Goal: Transaction & Acquisition: Purchase product/service

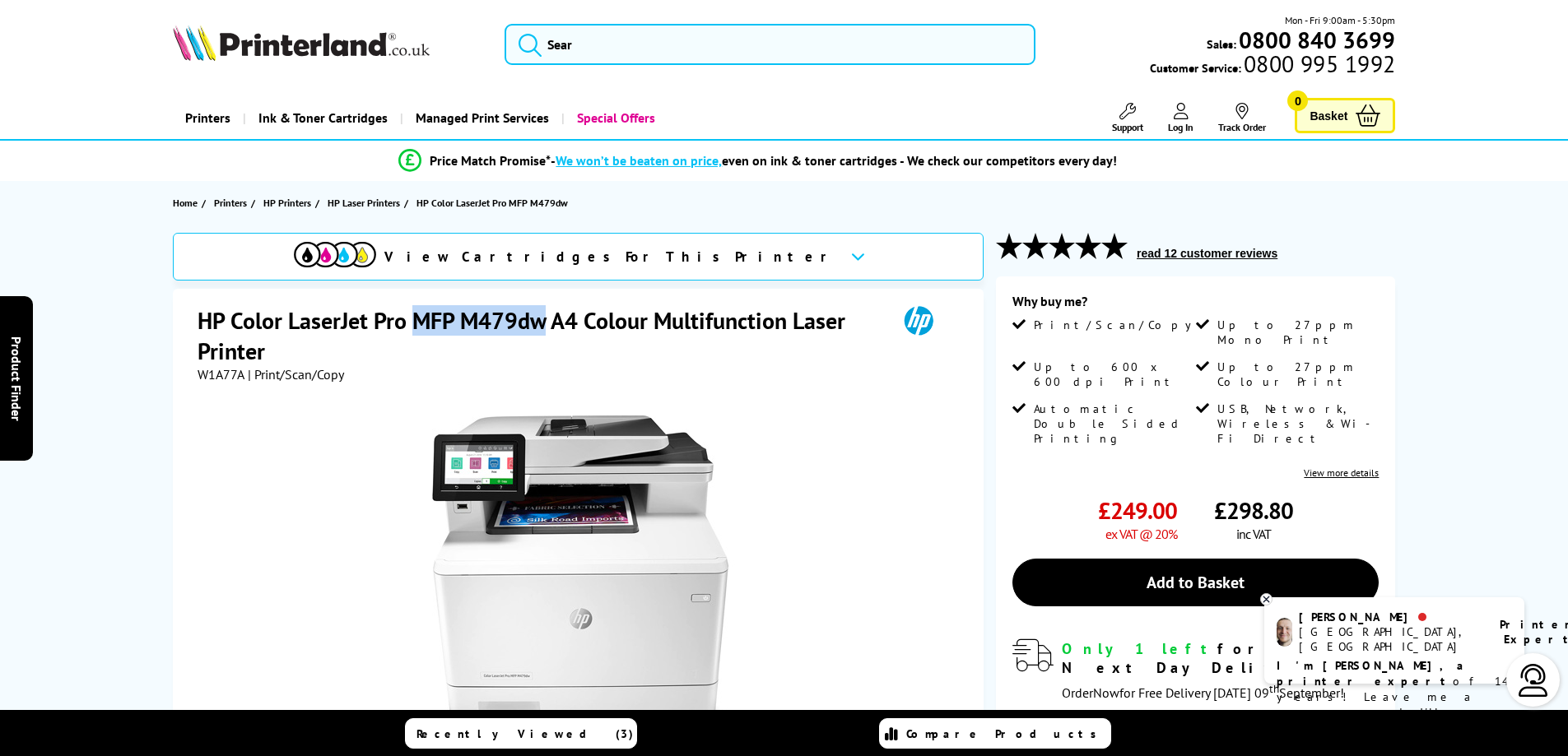
drag, startPoint x: 412, startPoint y: 320, endPoint x: 542, endPoint y: 320, distance: 130.0
click at [542, 320] on h1 "HP Color LaserJet Pro MFP M479dw A4 Colour Multifunction Laser Printer" at bounding box center [539, 336] width 684 height 61
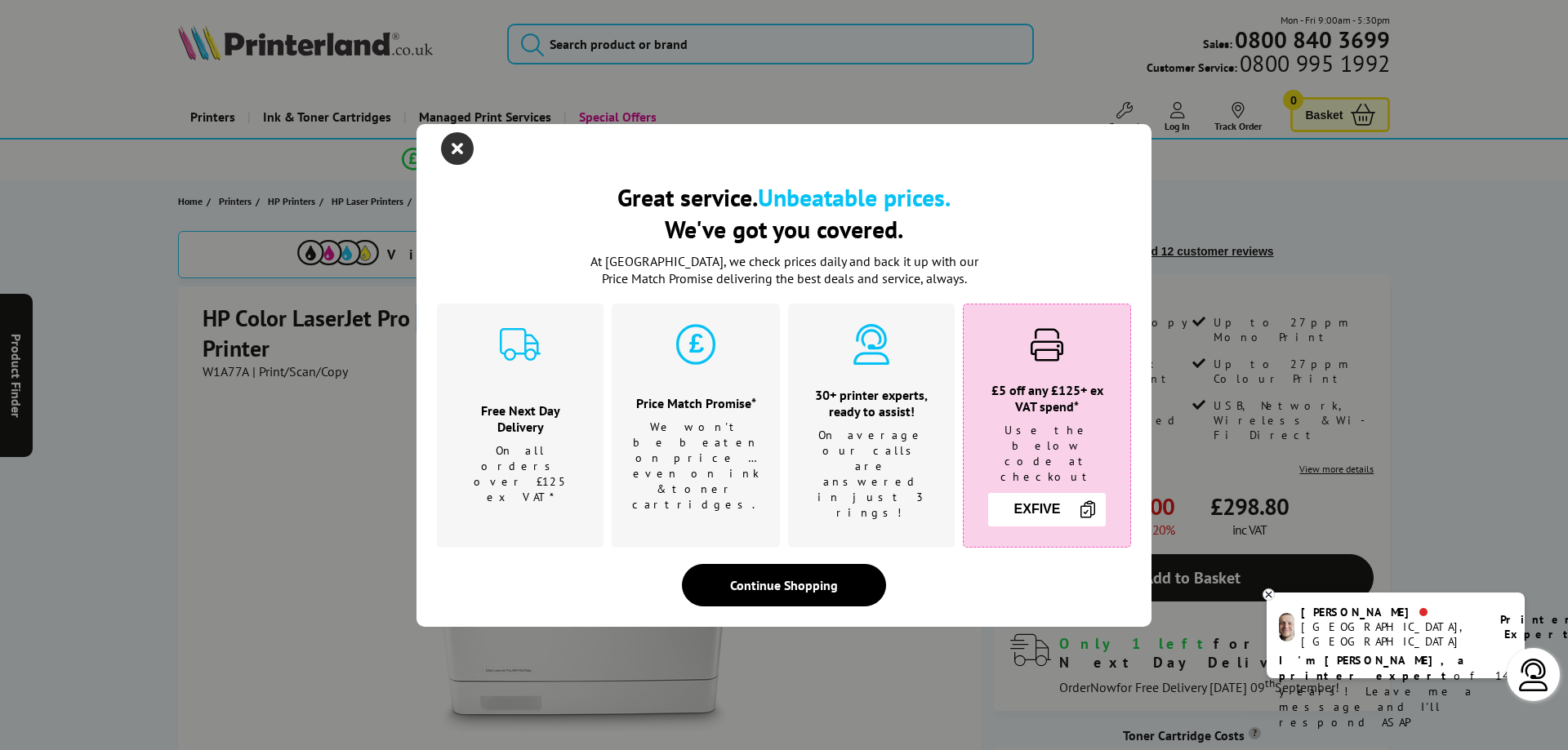
click at [460, 165] on icon "close modal" at bounding box center [457, 148] width 33 height 33
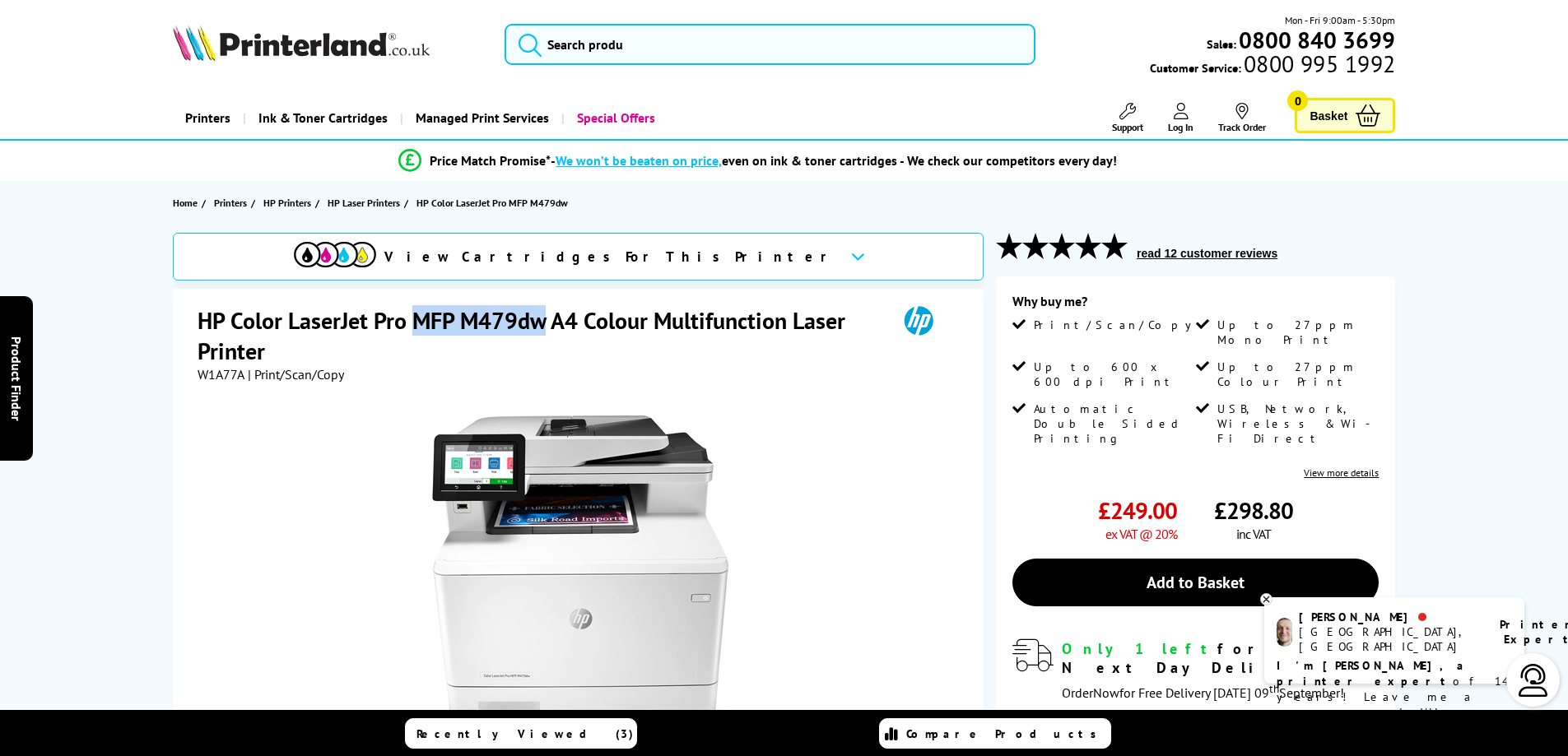
copy h1 "MFP M479dw"
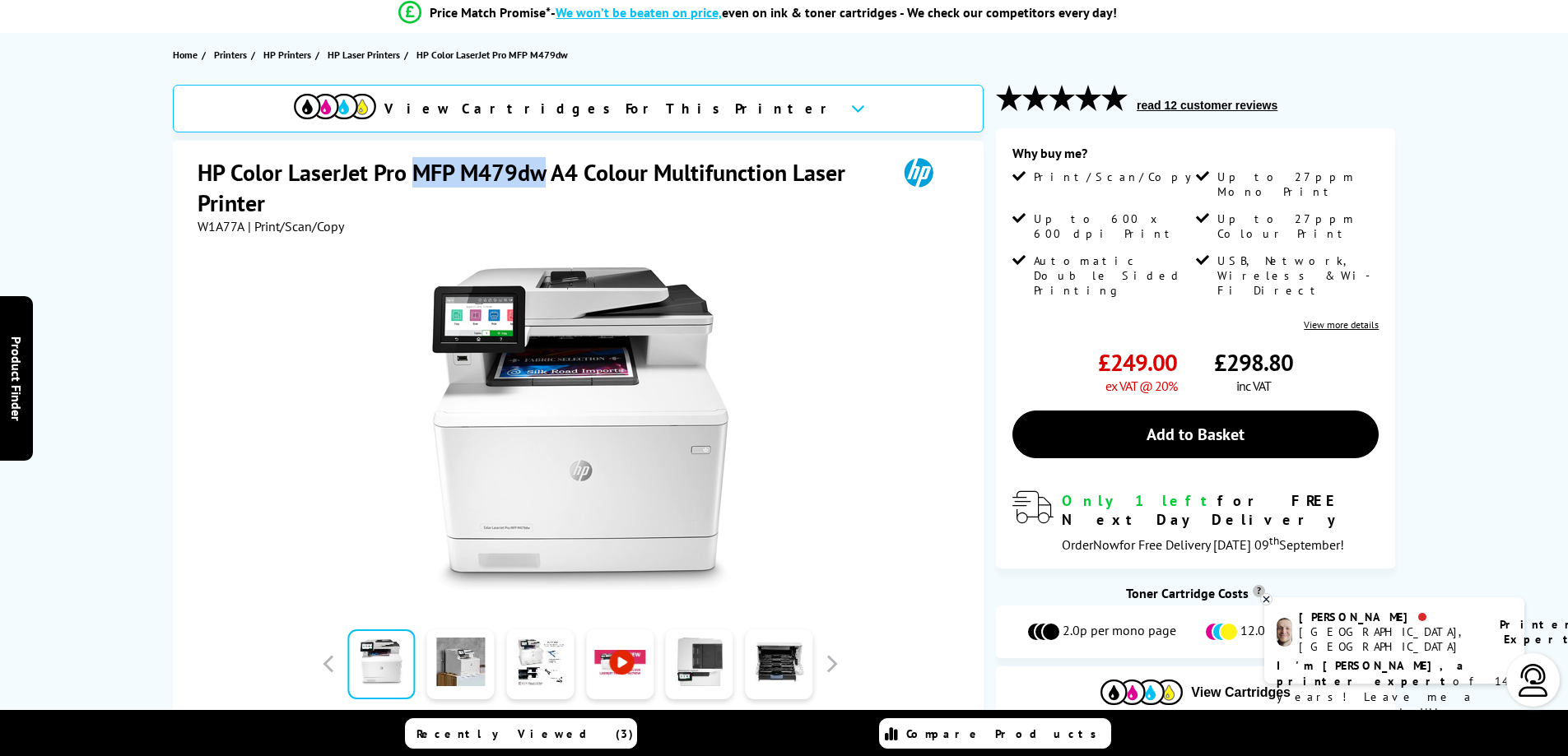
scroll to position [82, 0]
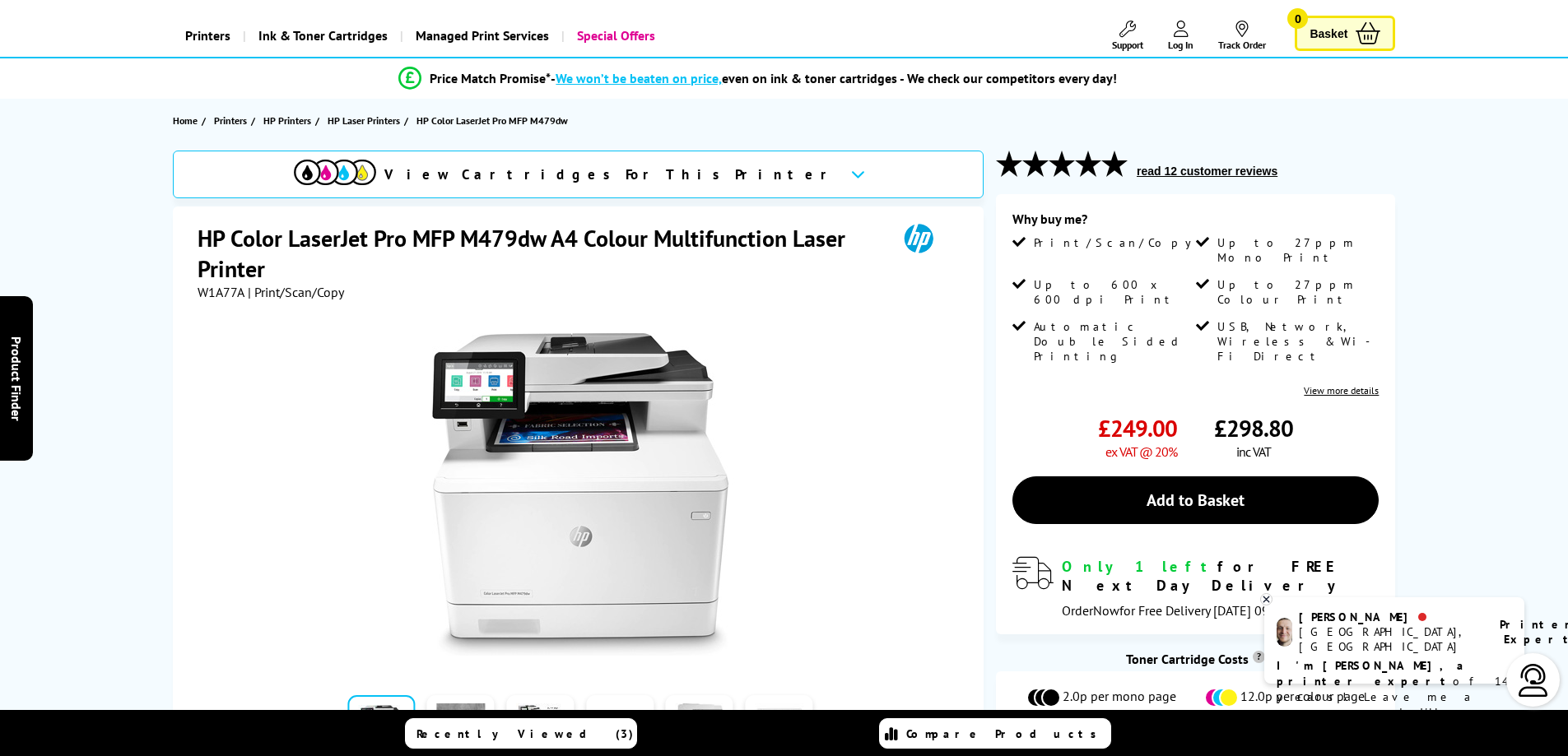
click at [431, 271] on h1 "HP Color LaserJet Pro MFP M479dw A4 Colour Multifunction Laser Printer" at bounding box center [539, 253] width 684 height 61
drag, startPoint x: 418, startPoint y: 240, endPoint x: 543, endPoint y: 240, distance: 125.0
click at [543, 240] on h1 "HP Color LaserJet Pro MFP M479dw A4 Colour Multifunction Laser Printer" at bounding box center [539, 253] width 684 height 61
click at [851, 174] on icon at bounding box center [858, 174] width 14 height 9
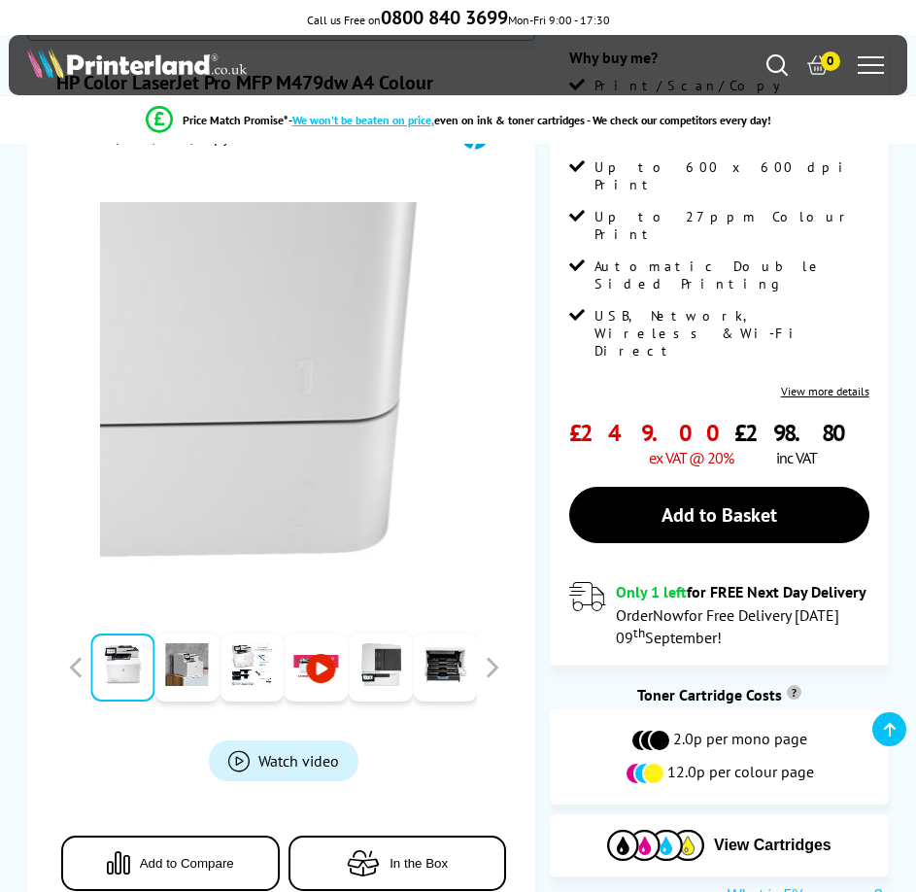
scroll to position [194, 0]
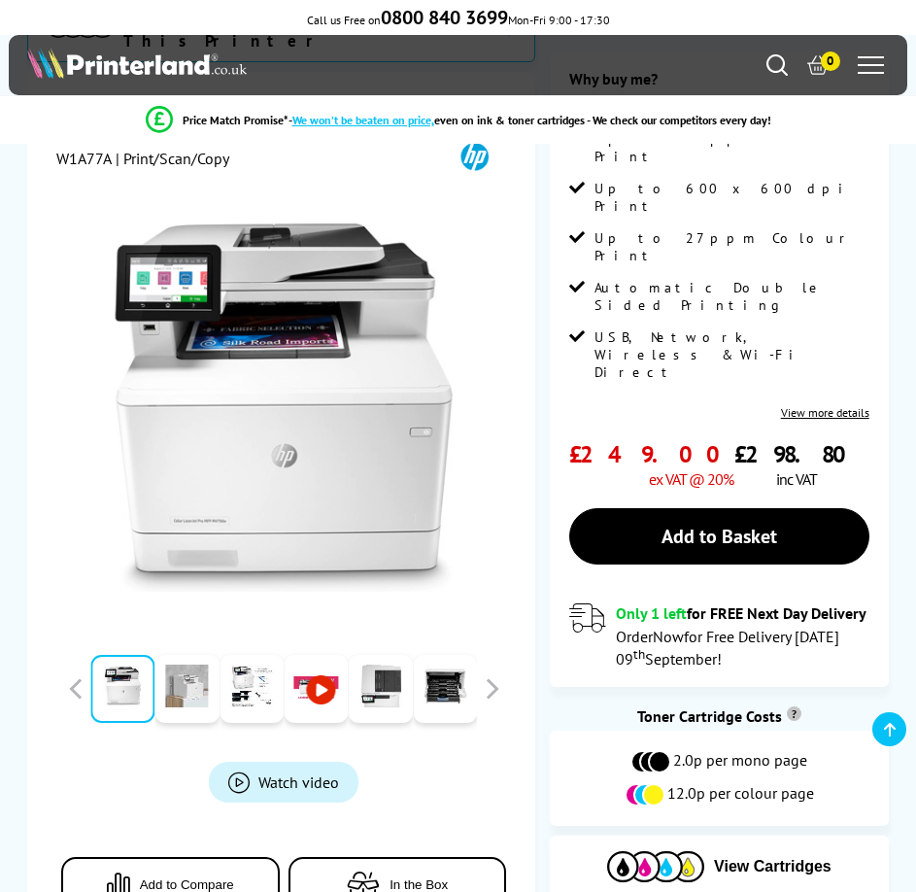
click at [190, 698] on link at bounding box center [187, 689] width 64 height 68
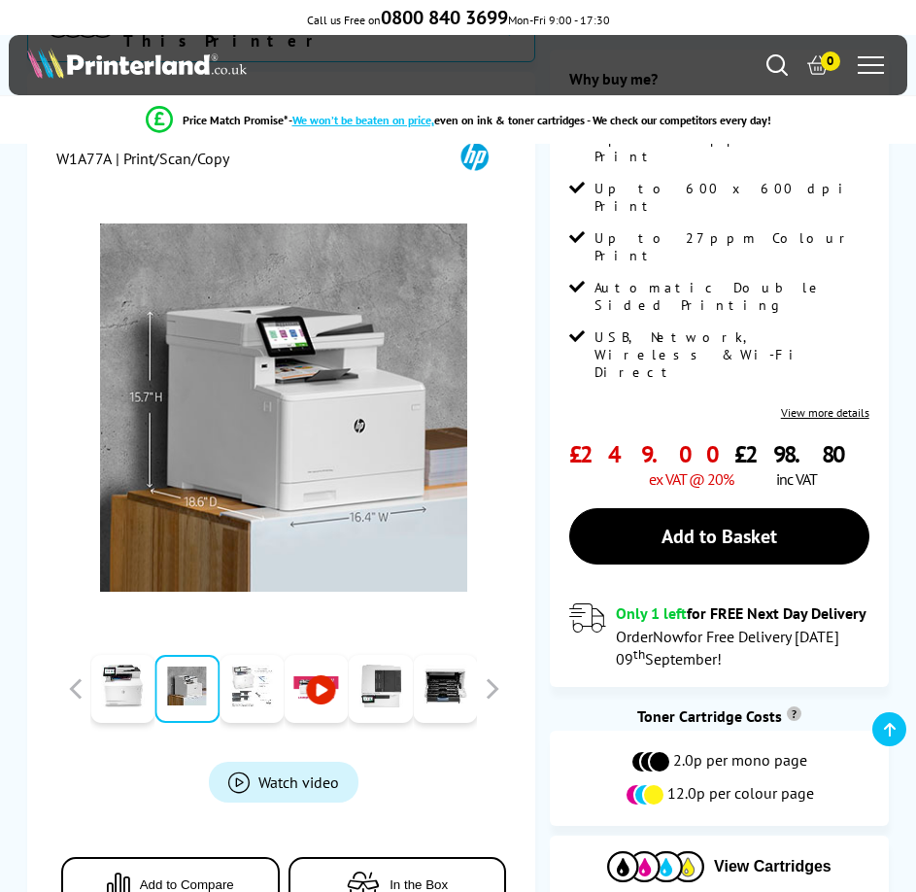
click at [260, 689] on link at bounding box center [252, 689] width 64 height 68
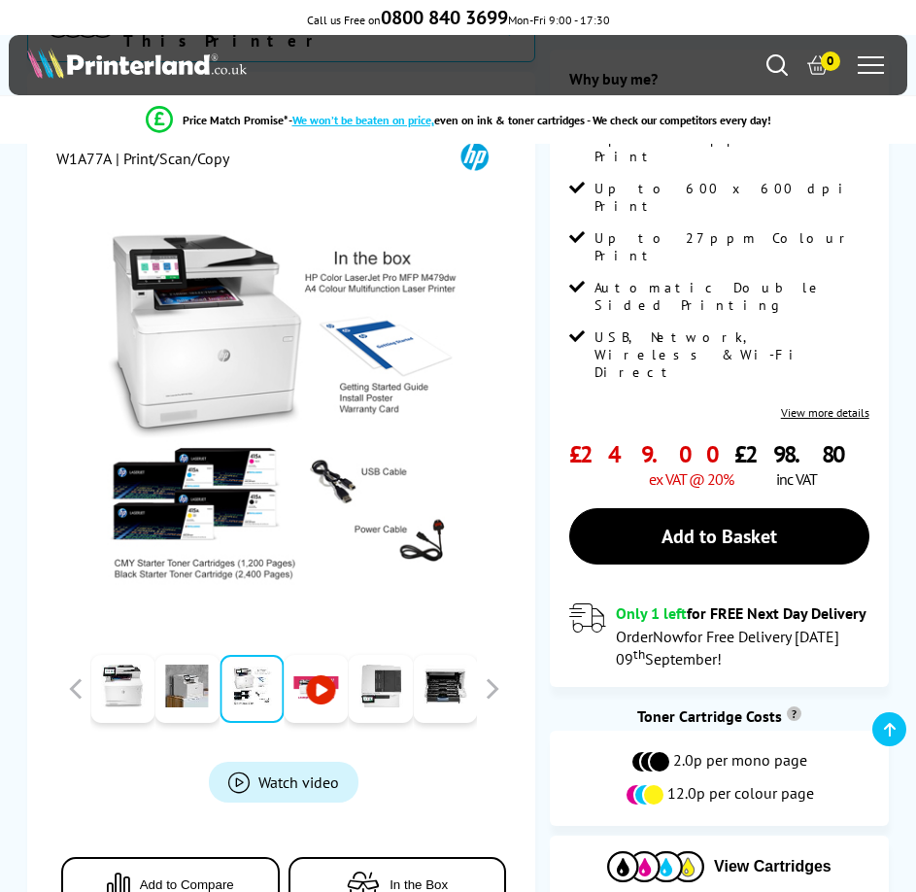
click at [332, 682] on link at bounding box center [316, 689] width 64 height 68
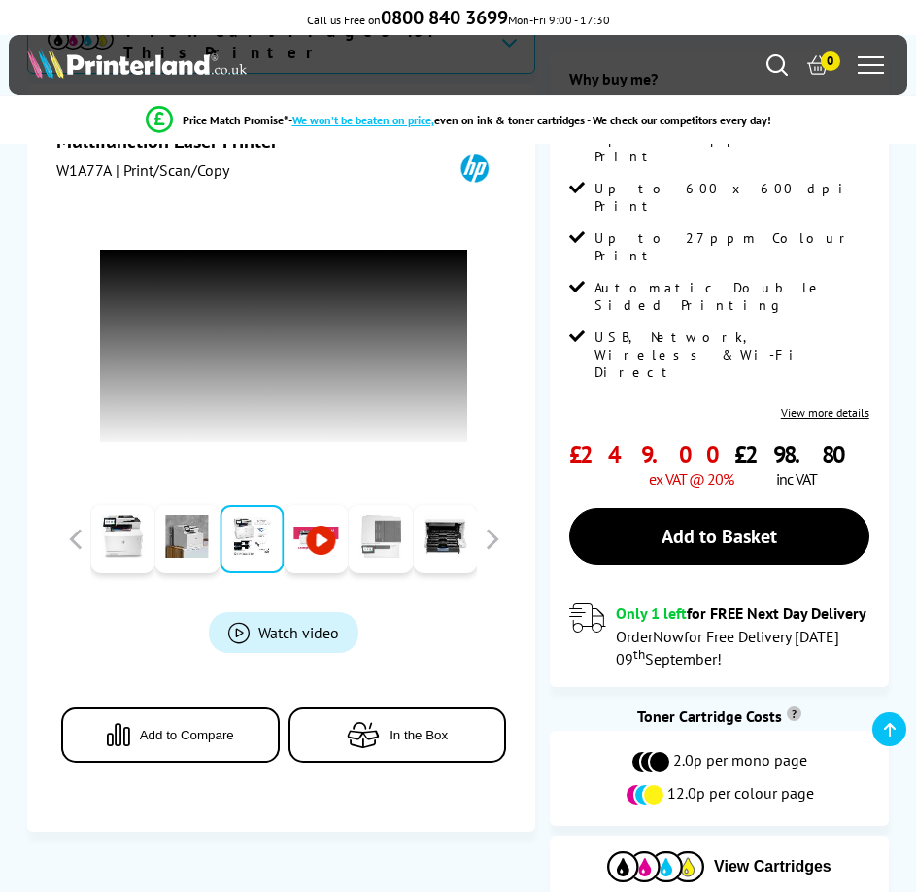
click at [382, 534] on link at bounding box center [381, 539] width 64 height 68
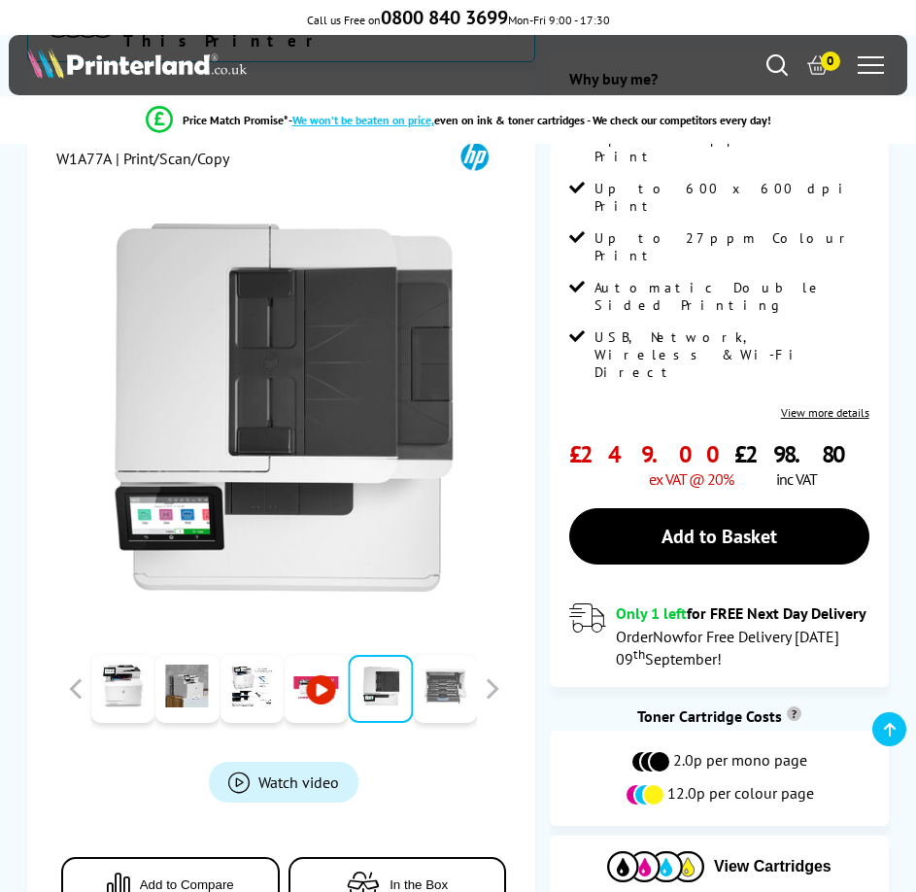
click at [458, 687] on link at bounding box center [445, 689] width 64 height 68
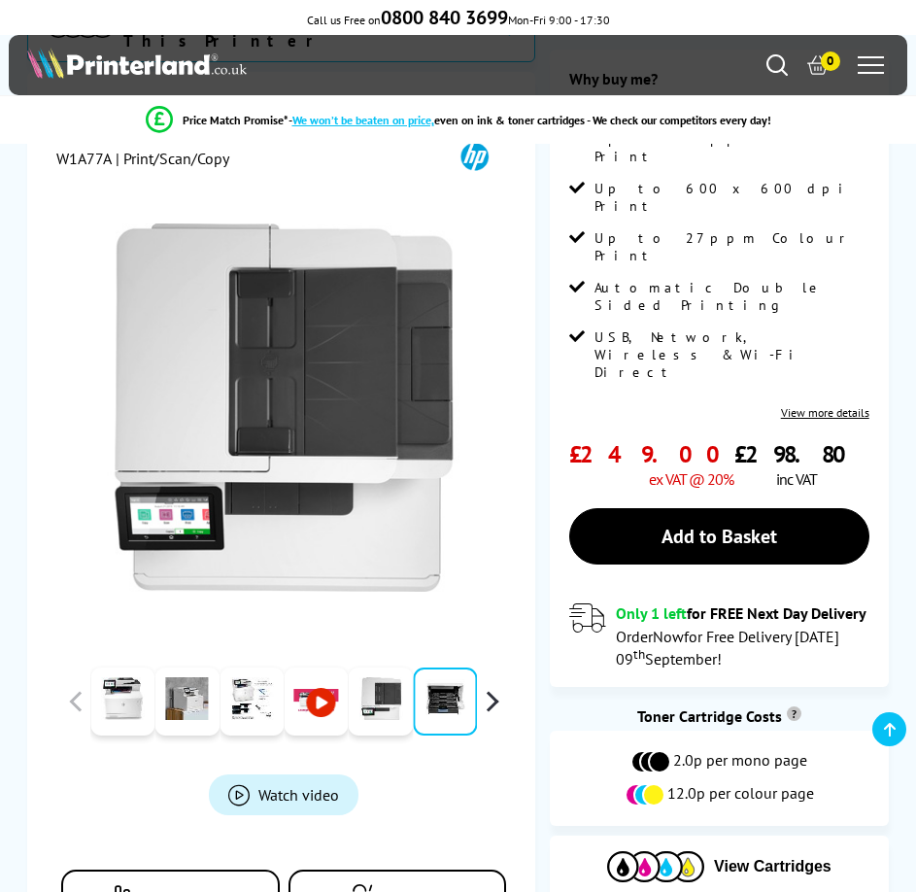
click at [494, 698] on button "button" at bounding box center [491, 701] width 29 height 29
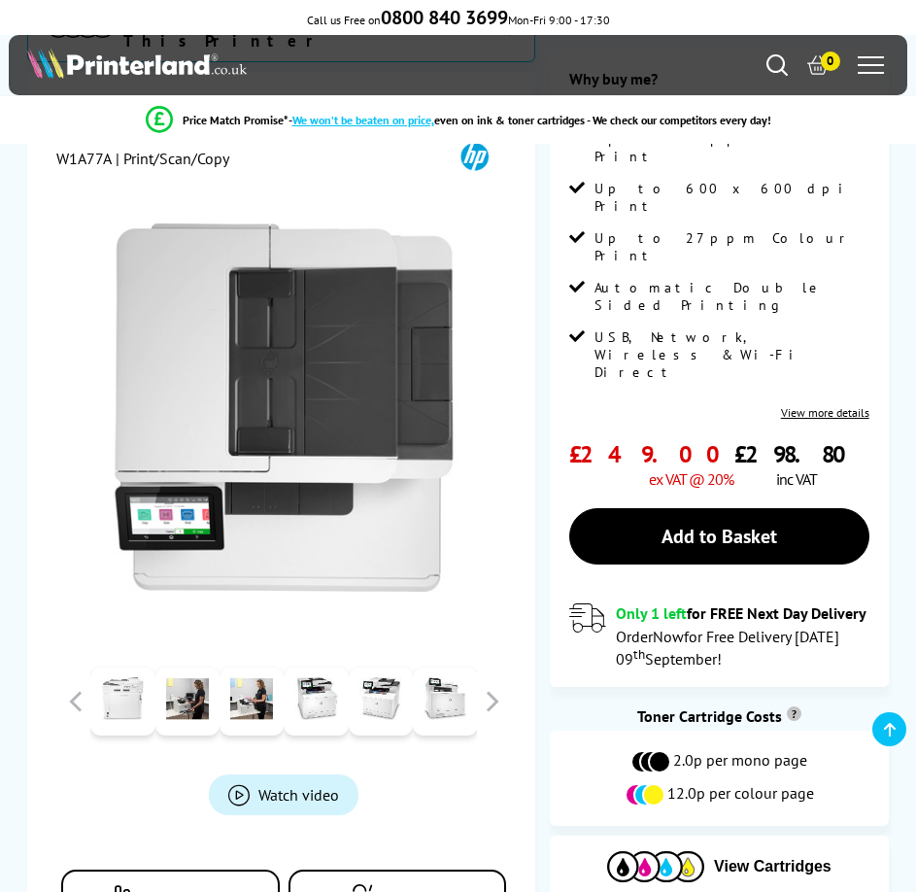
click at [134, 710] on link at bounding box center [122, 702] width 64 height 68
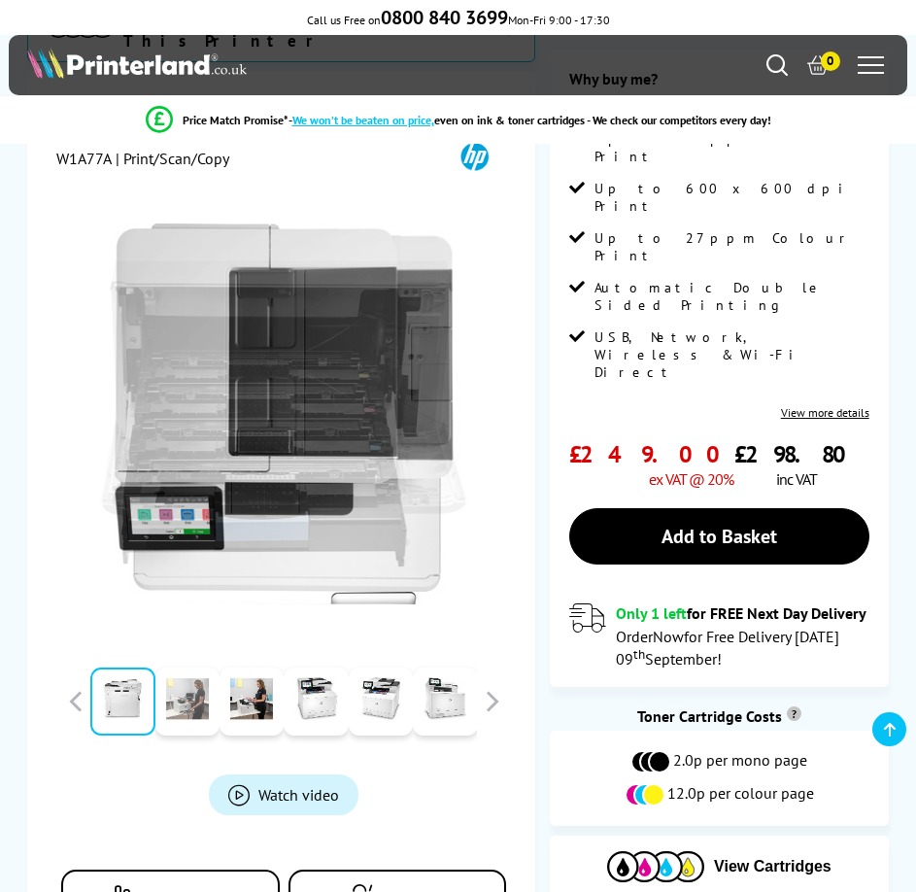
click at [186, 713] on link at bounding box center [187, 702] width 64 height 68
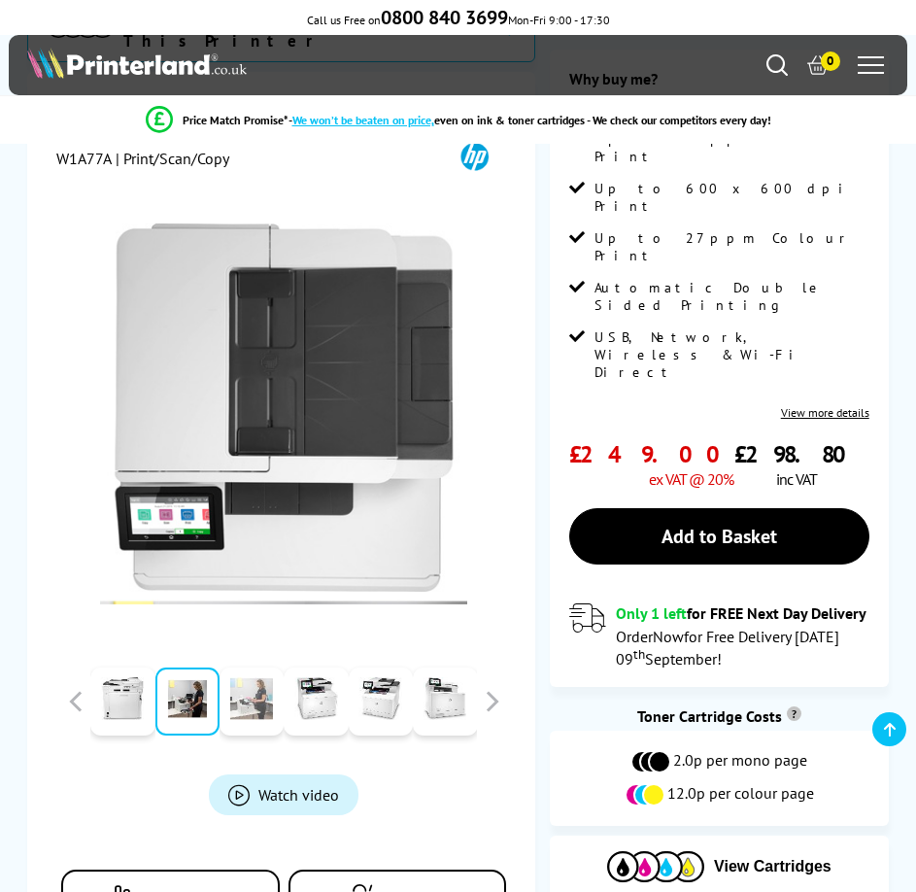
click at [242, 715] on link at bounding box center [252, 702] width 64 height 68
click at [306, 704] on link at bounding box center [316, 702] width 64 height 68
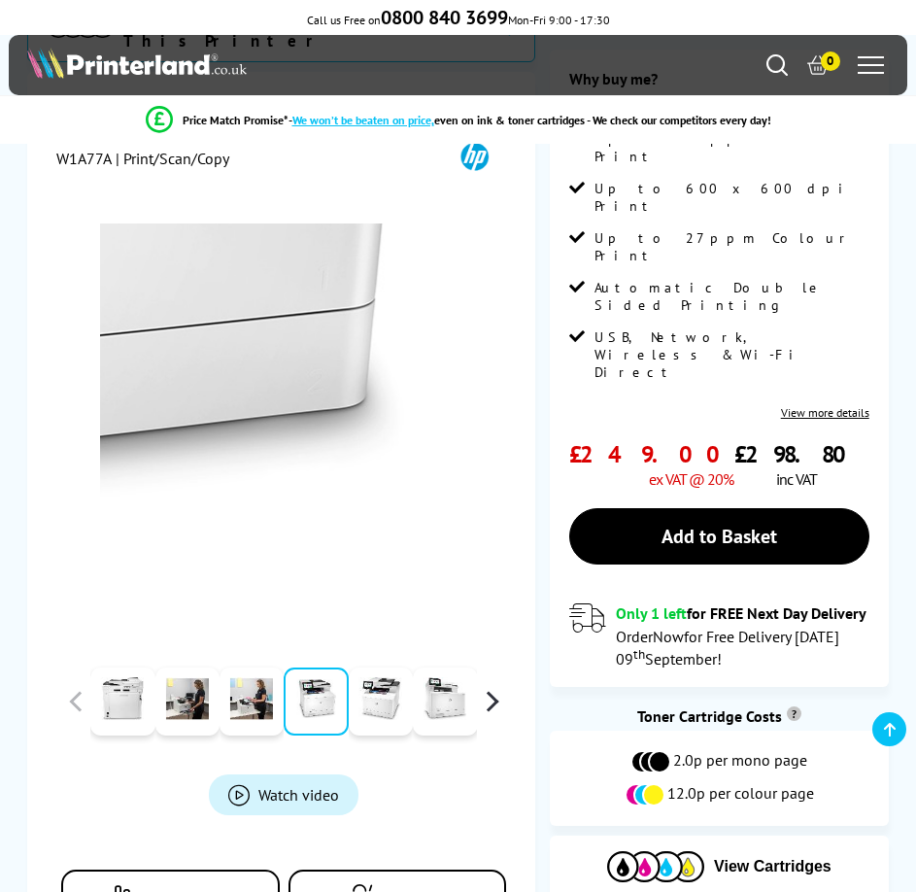
click at [496, 698] on button "button" at bounding box center [491, 701] width 29 height 29
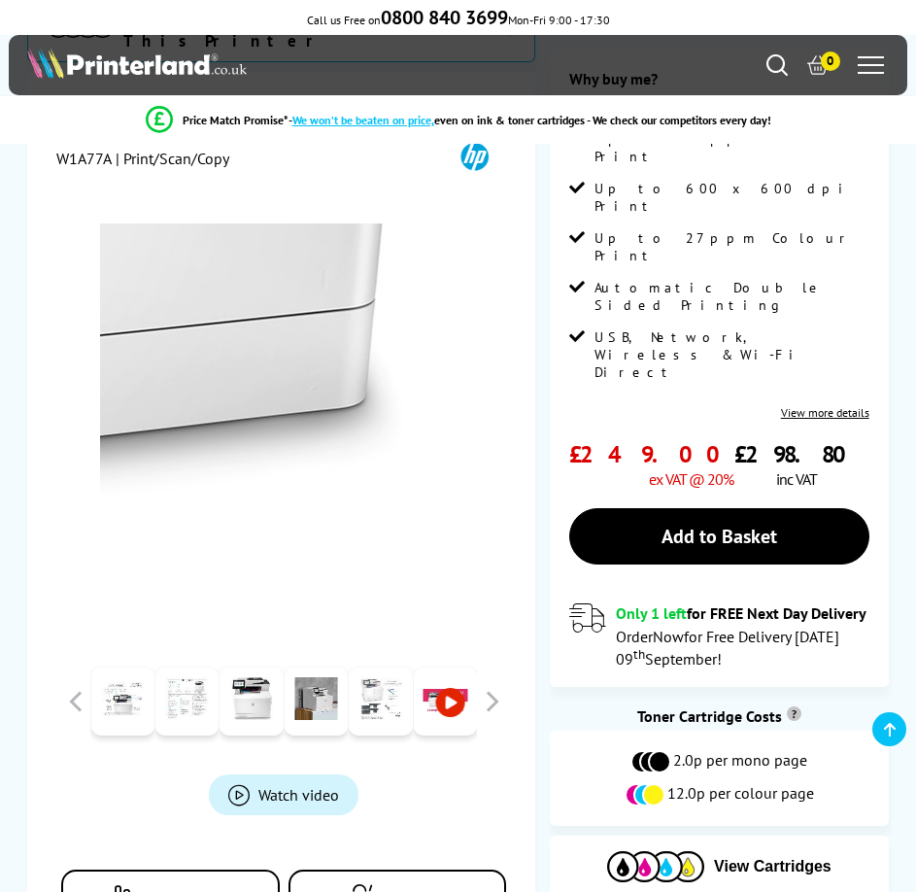
click at [374, 708] on link at bounding box center [381, 702] width 64 height 68
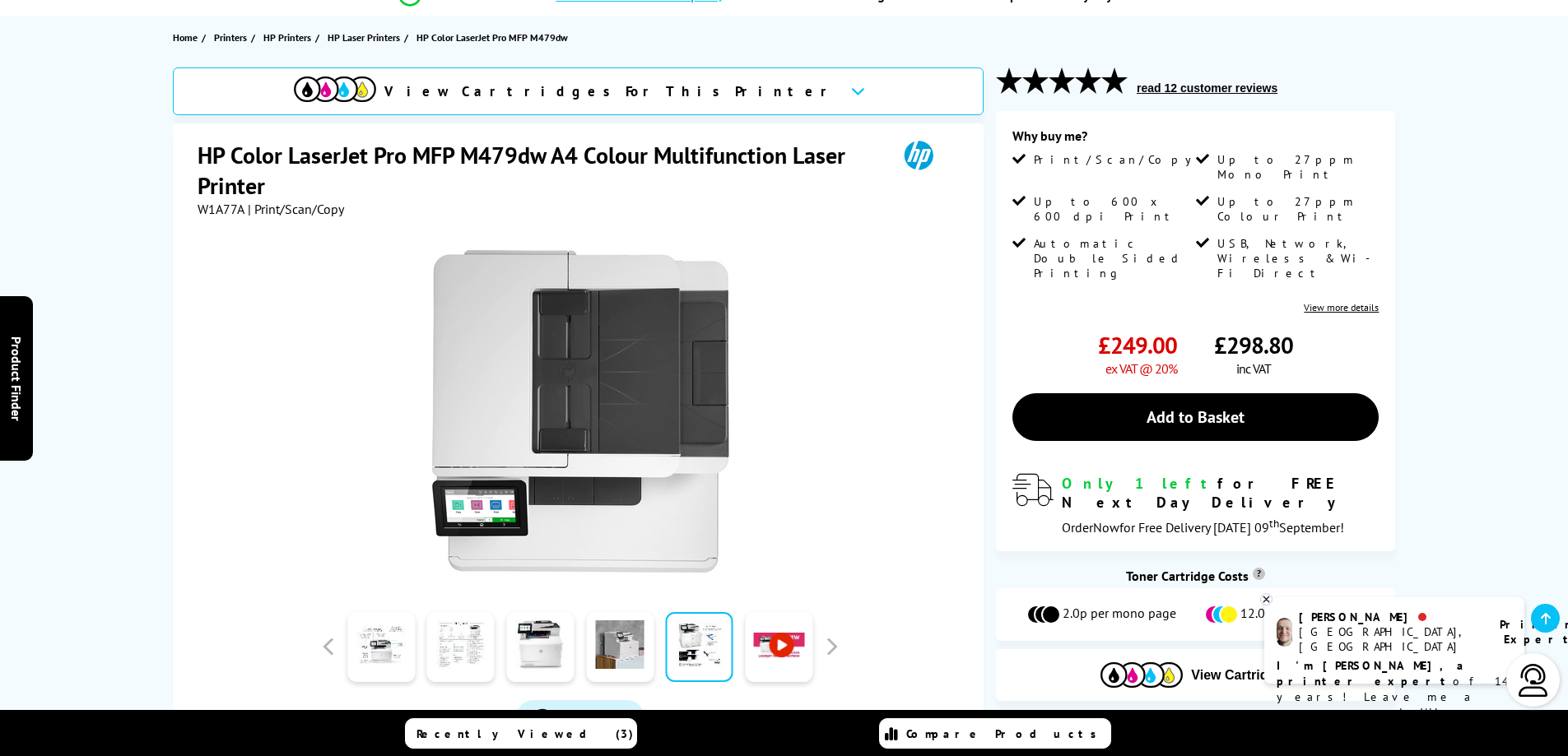
scroll to position [166, 0]
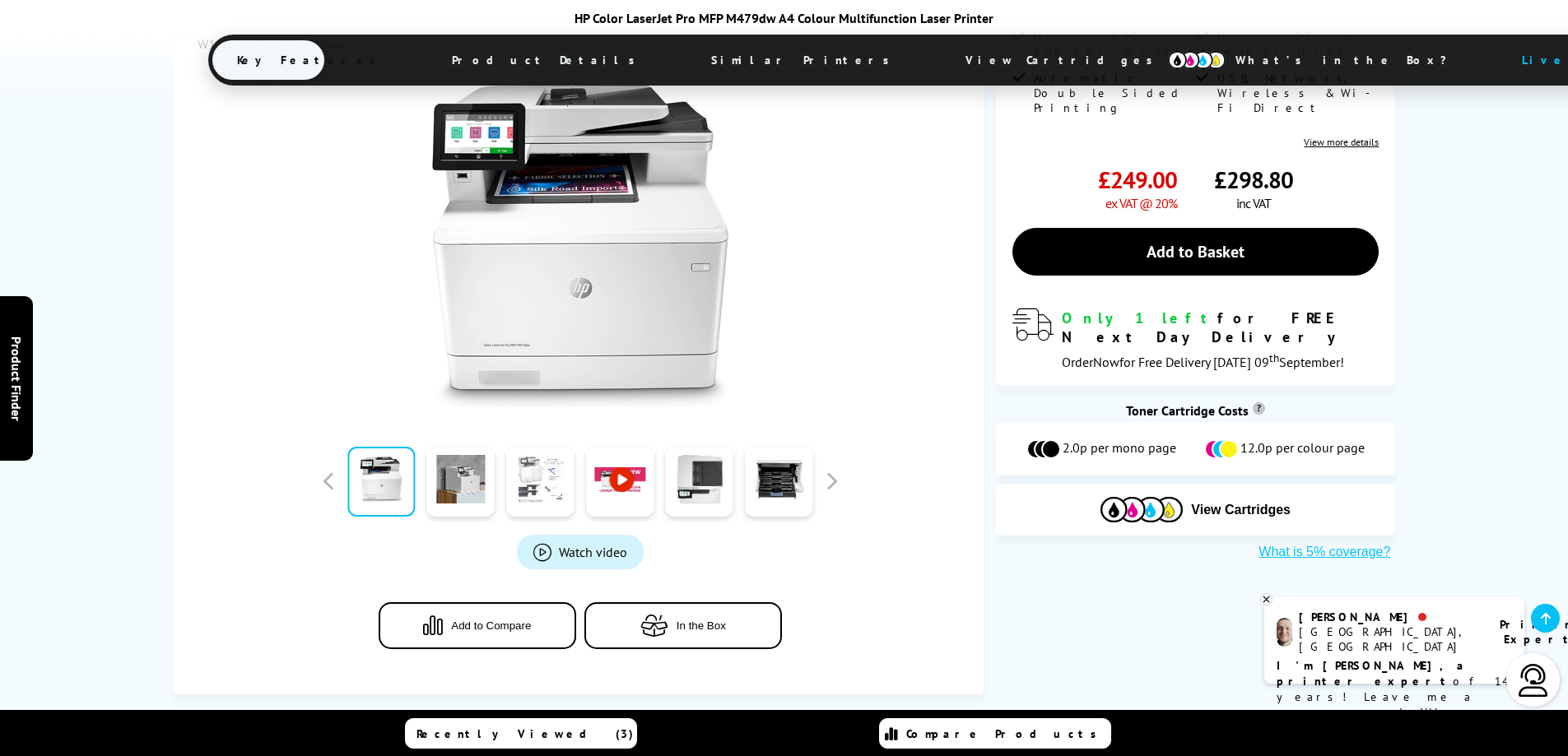
click at [547, 487] on link at bounding box center [540, 482] width 68 height 70
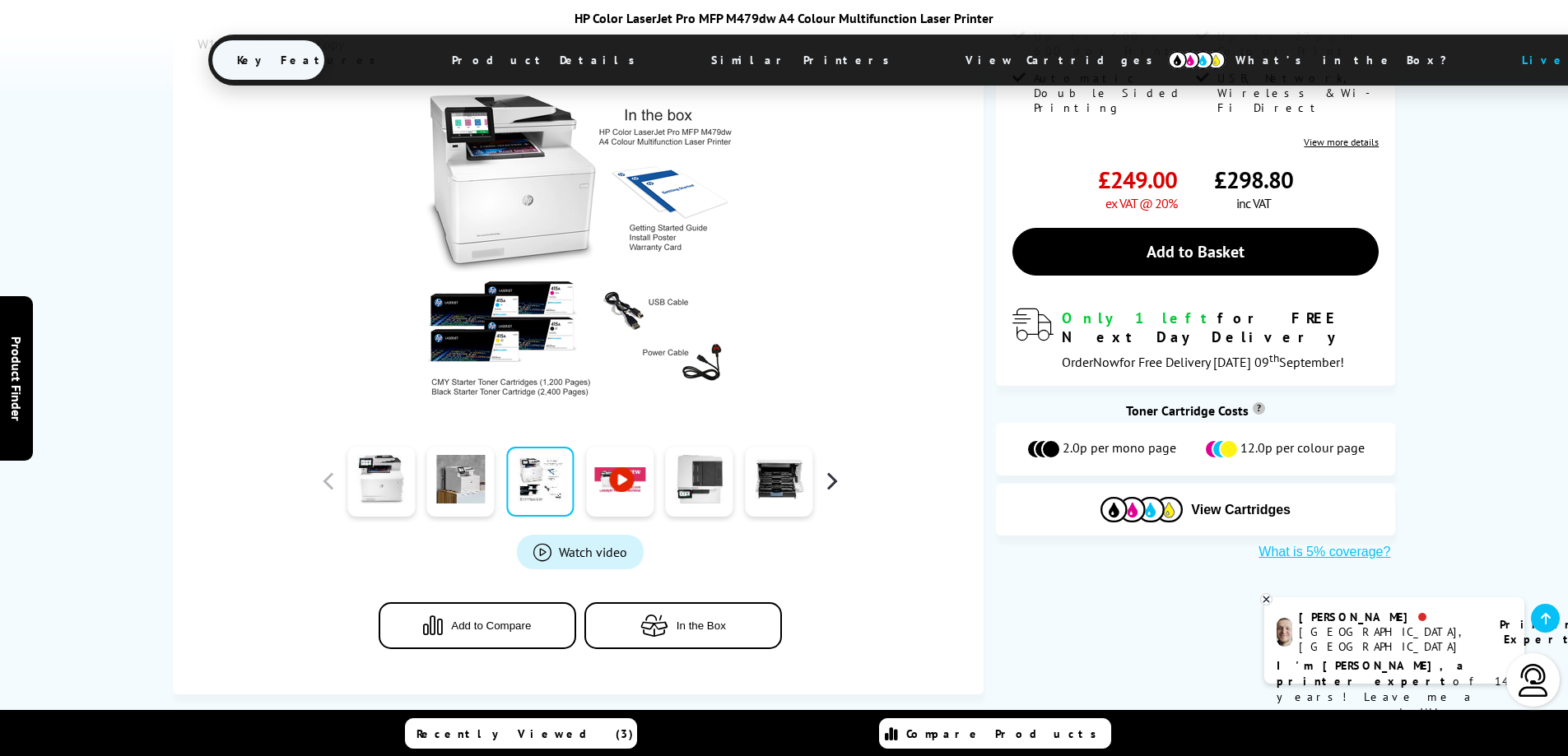
click at [833, 487] on button "button" at bounding box center [831, 481] width 25 height 25
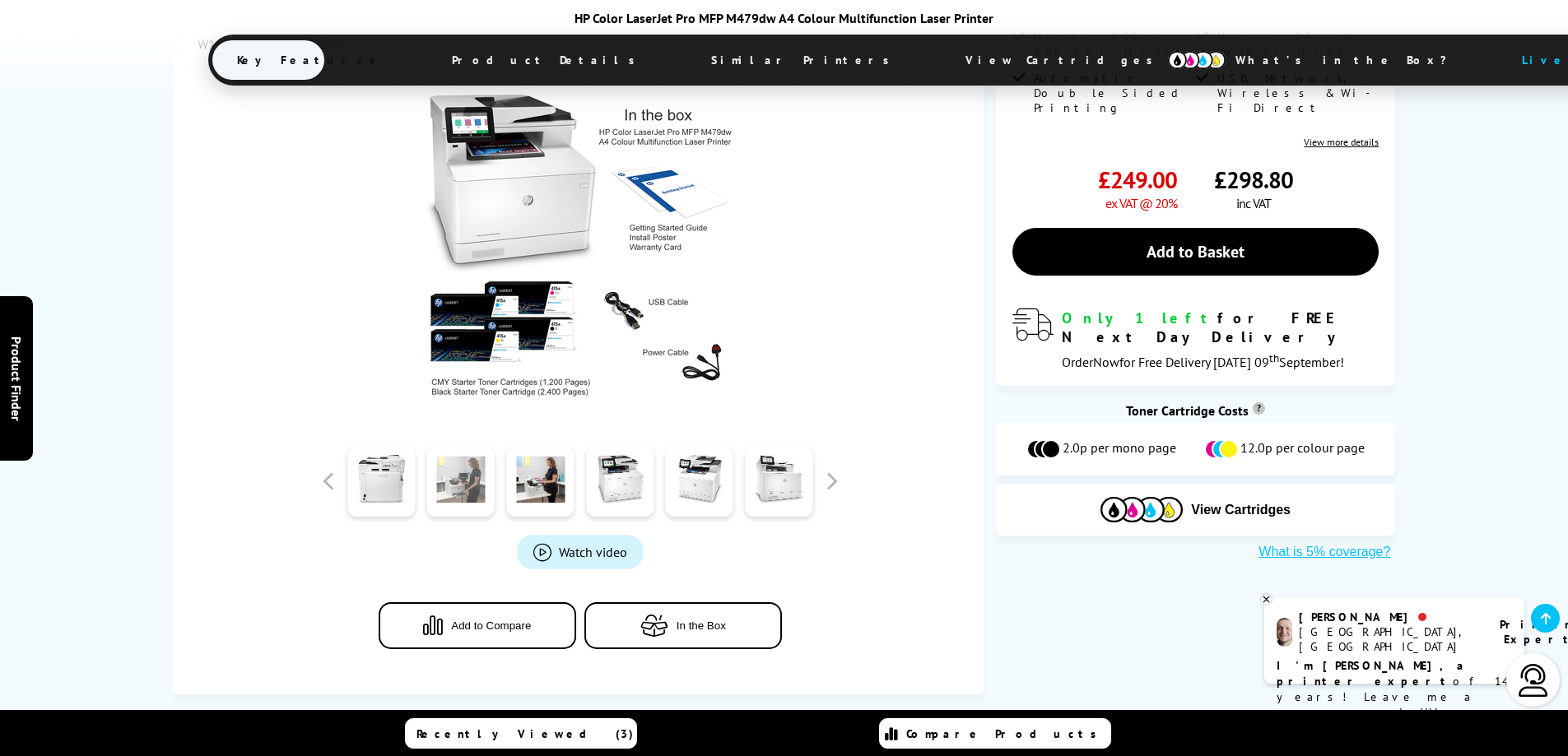
click at [472, 487] on link at bounding box center [461, 482] width 68 height 70
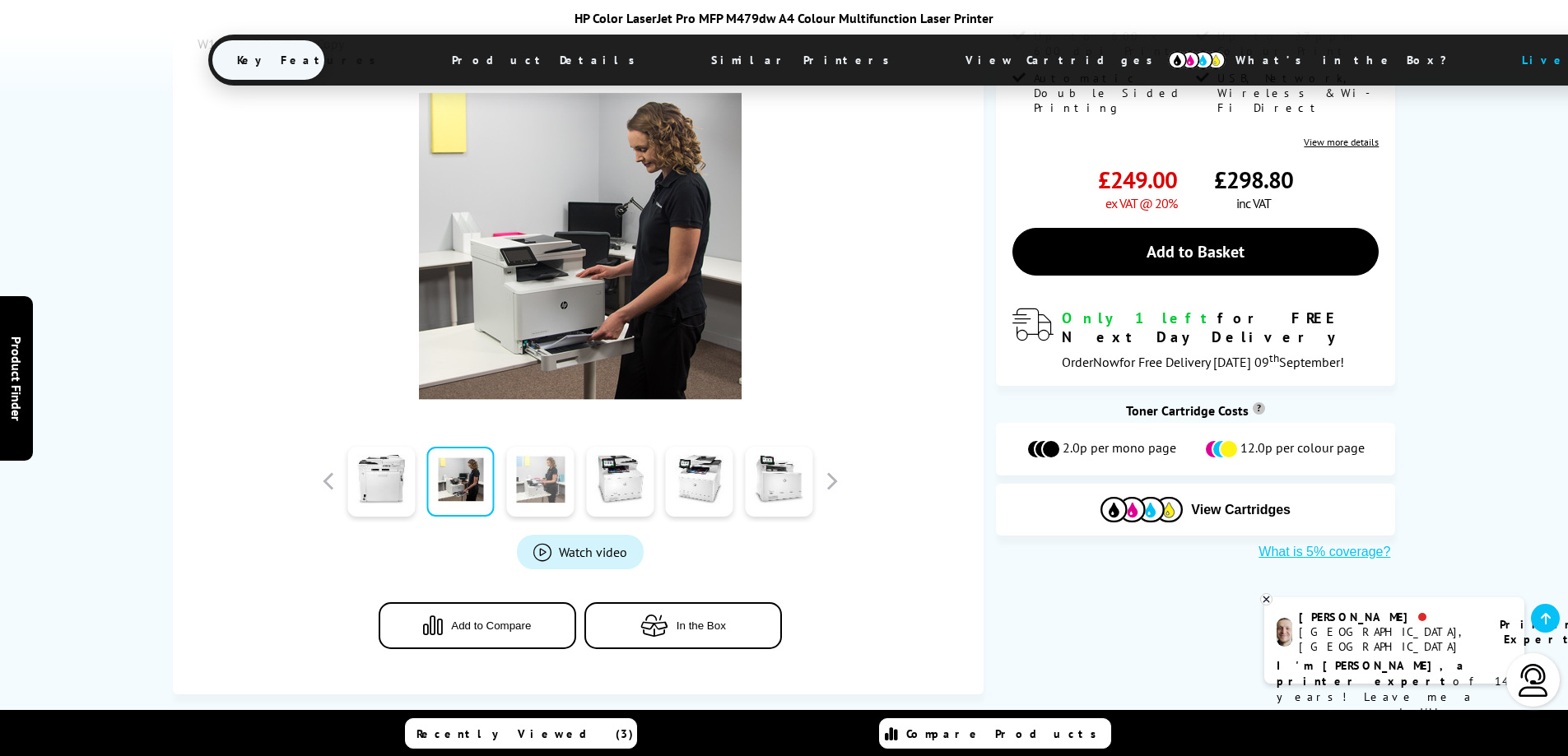
click at [551, 492] on link at bounding box center [540, 482] width 68 height 70
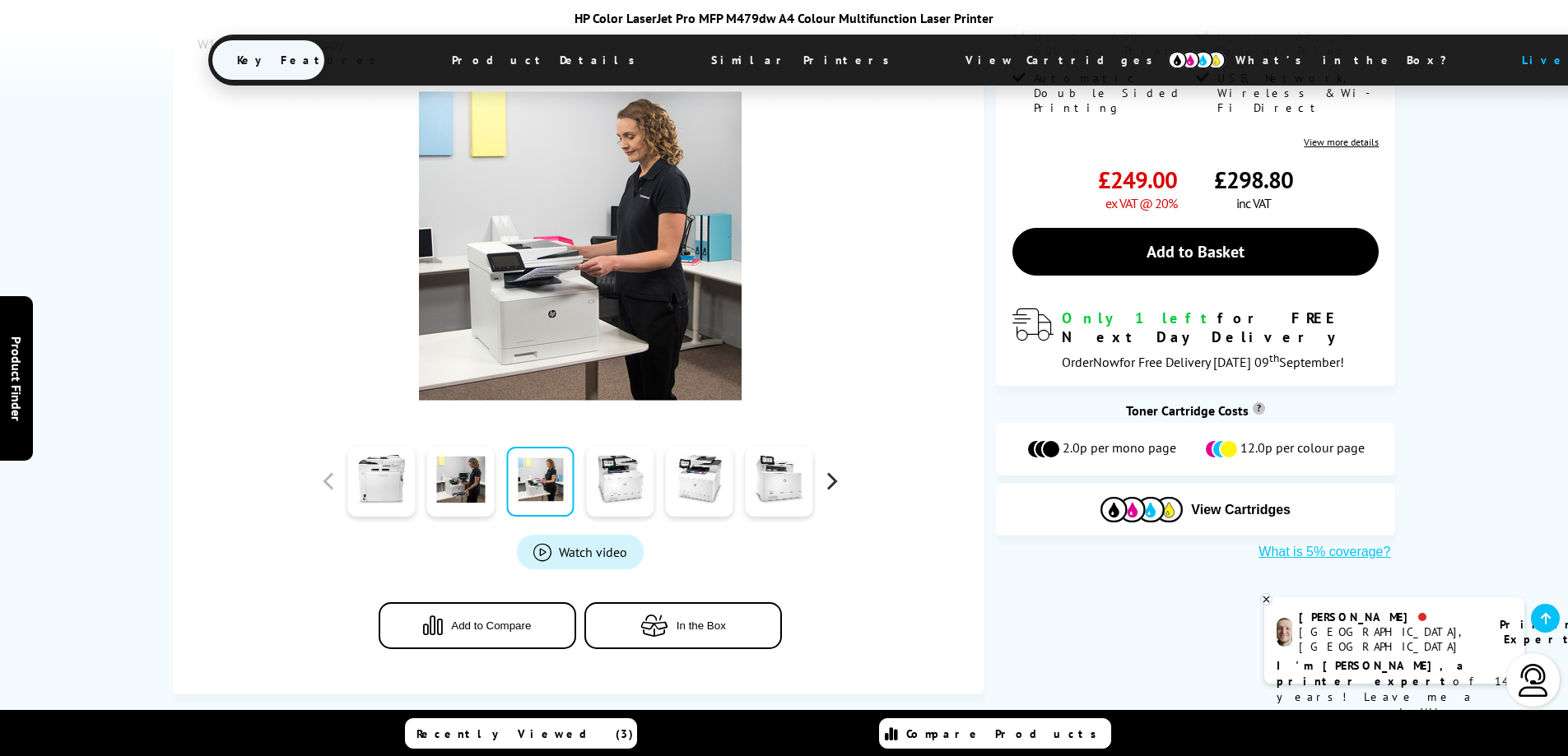
click at [834, 481] on button "button" at bounding box center [831, 481] width 25 height 25
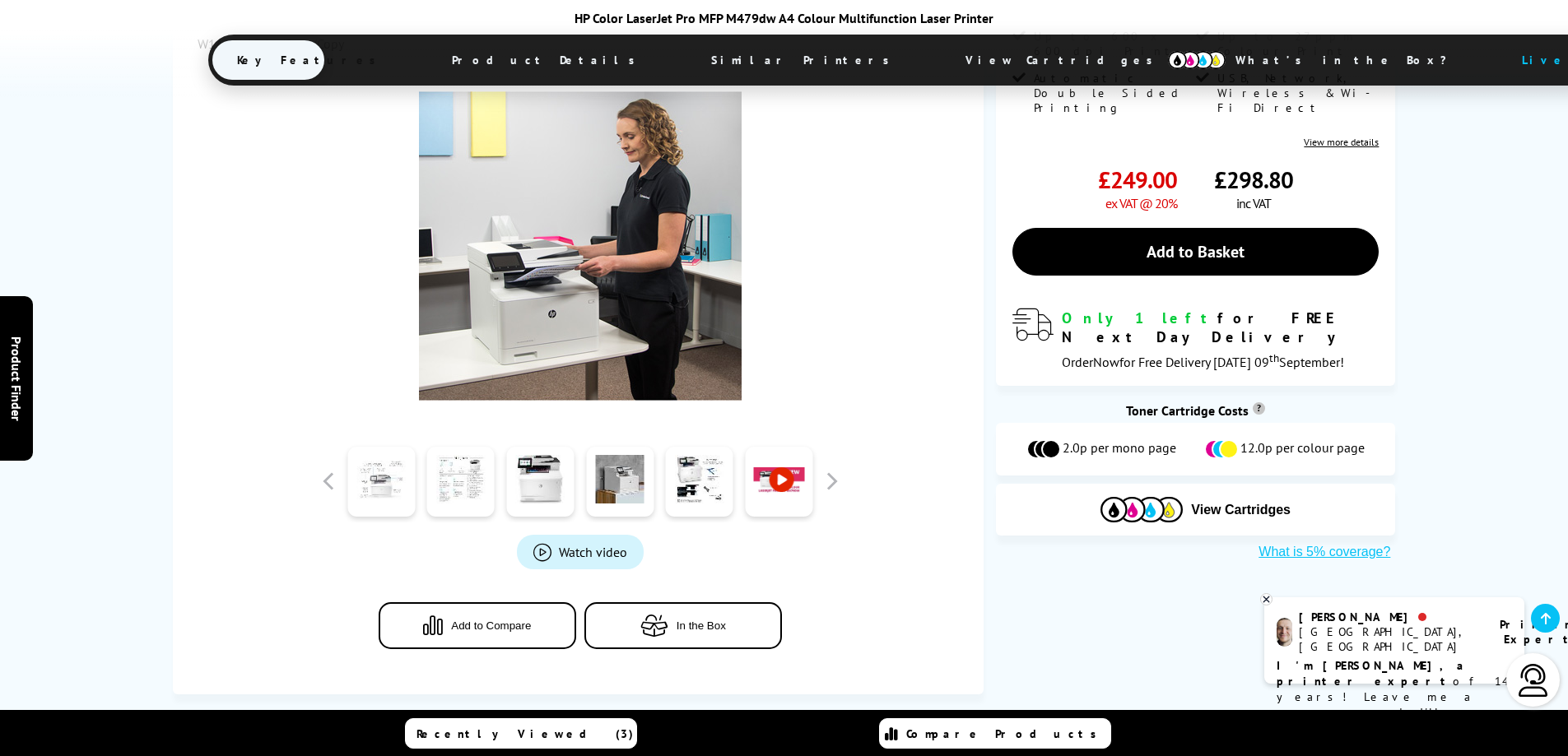
click at [386, 483] on link at bounding box center [381, 482] width 68 height 70
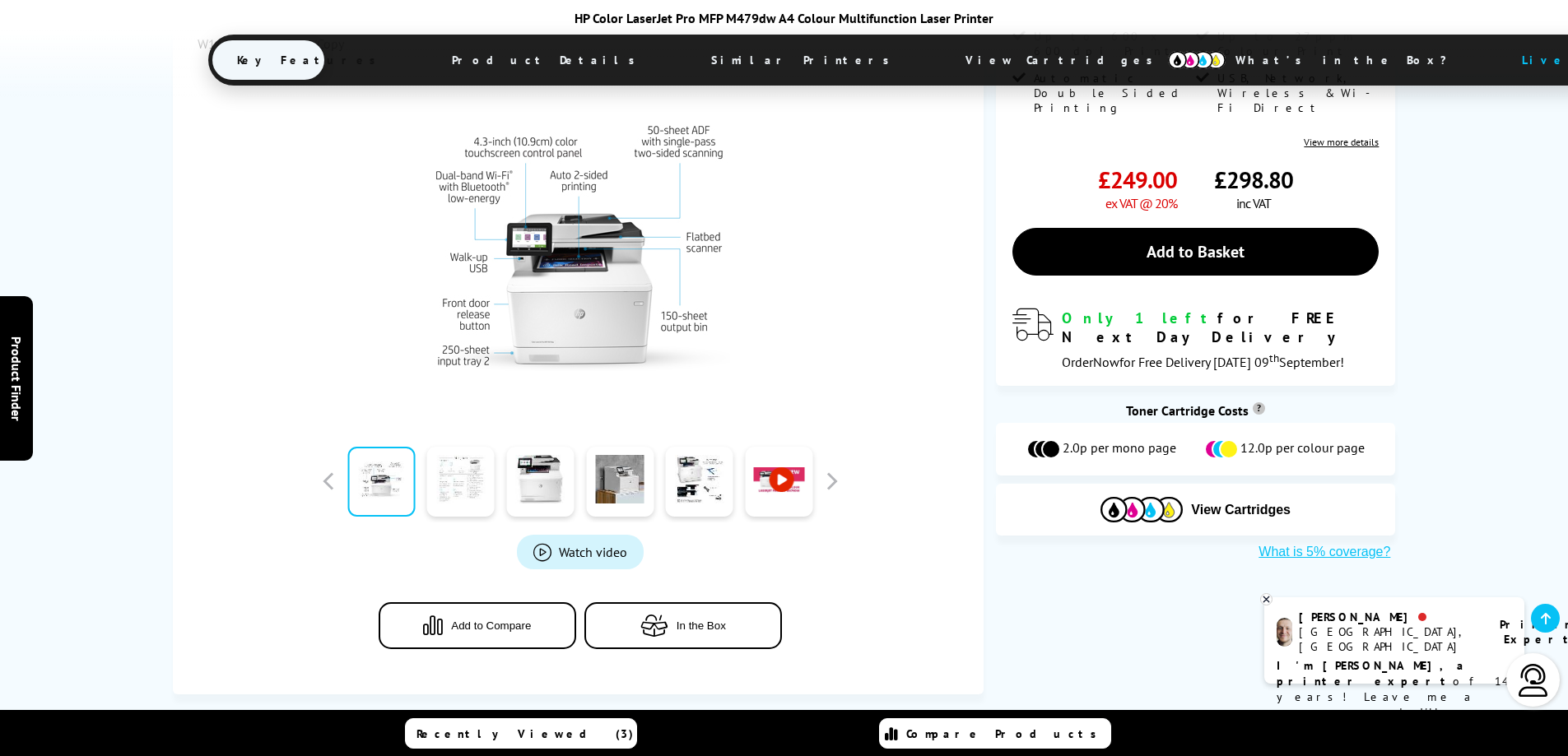
click at [473, 499] on link at bounding box center [461, 482] width 68 height 70
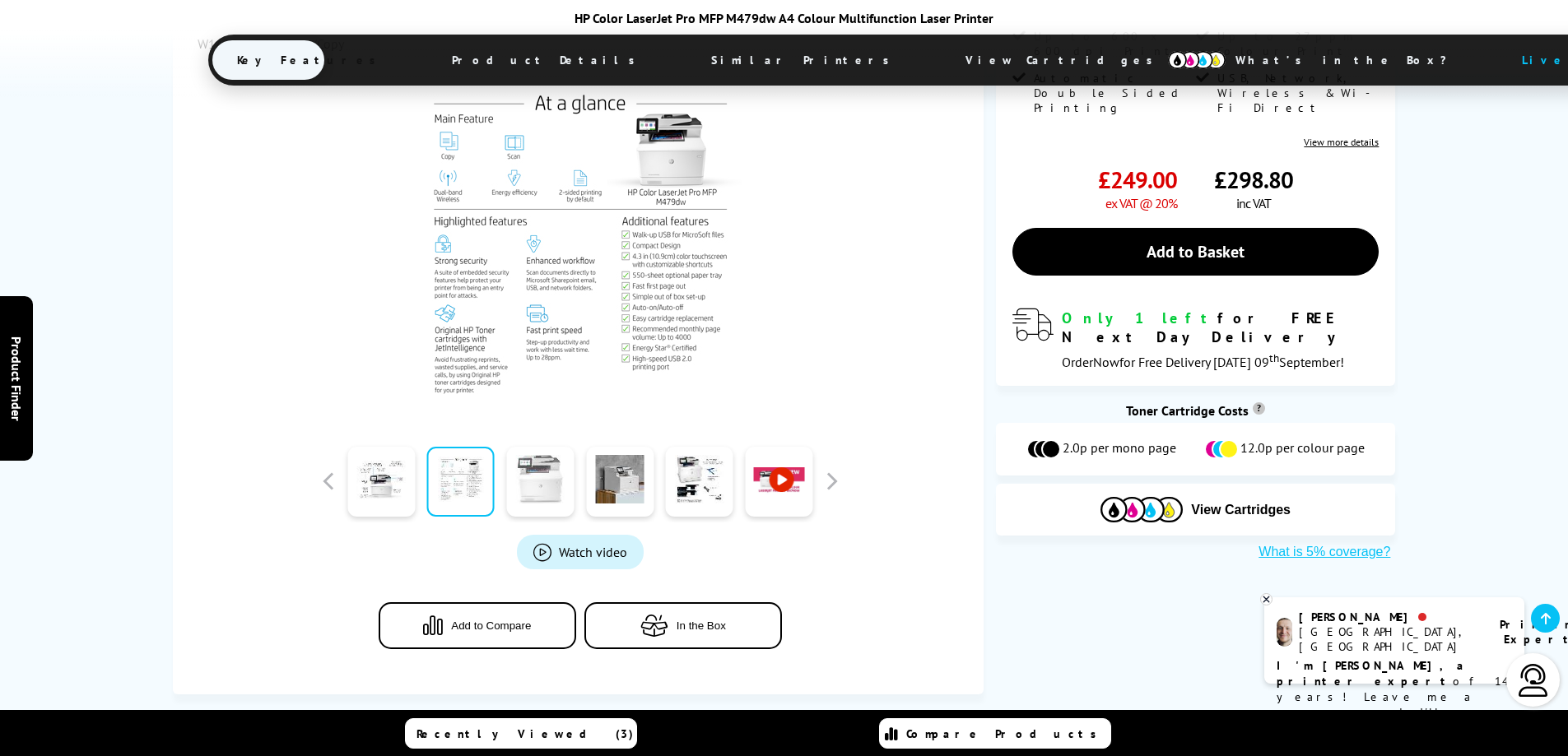
click at [532, 499] on link at bounding box center [540, 482] width 68 height 70
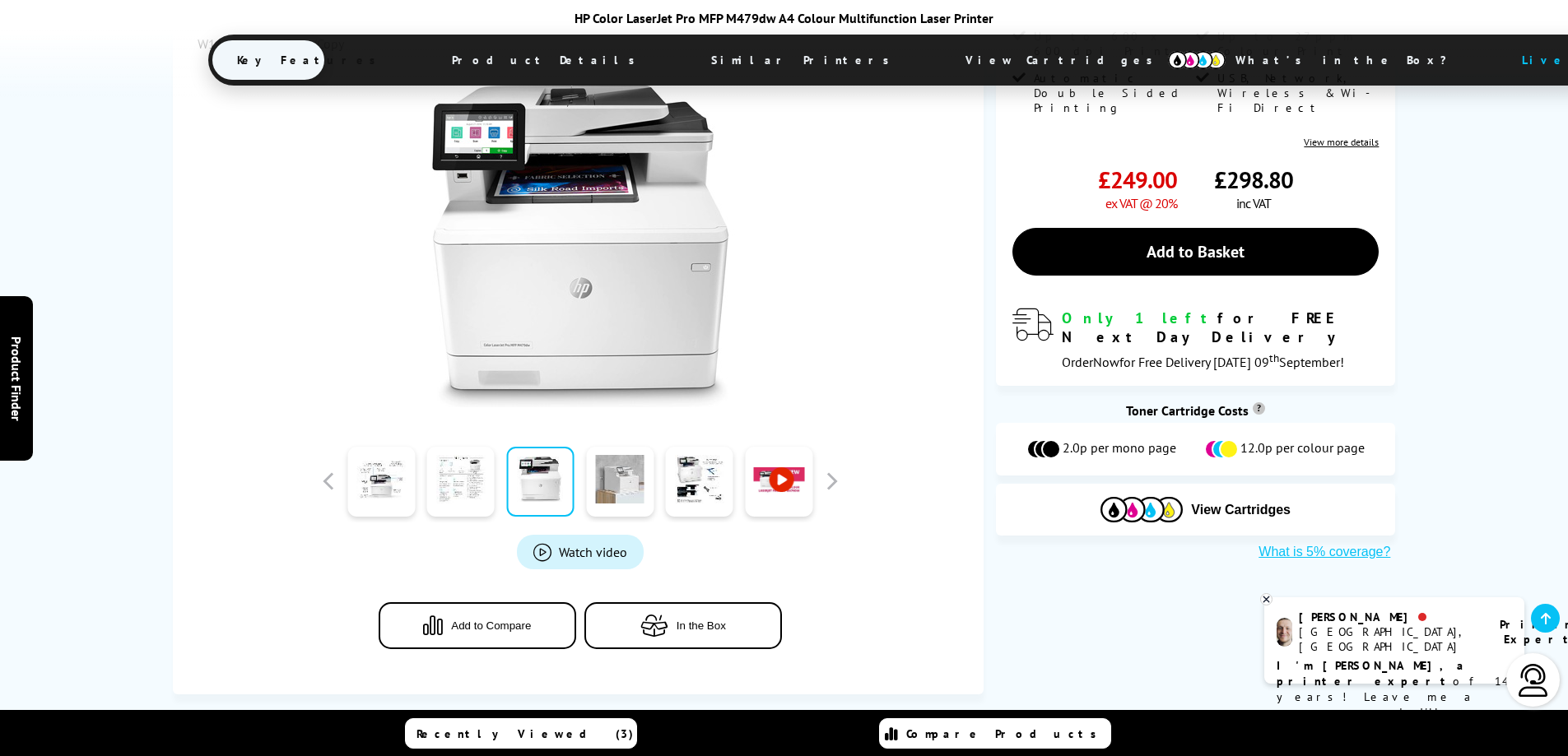
click at [605, 499] on link at bounding box center [620, 482] width 68 height 70
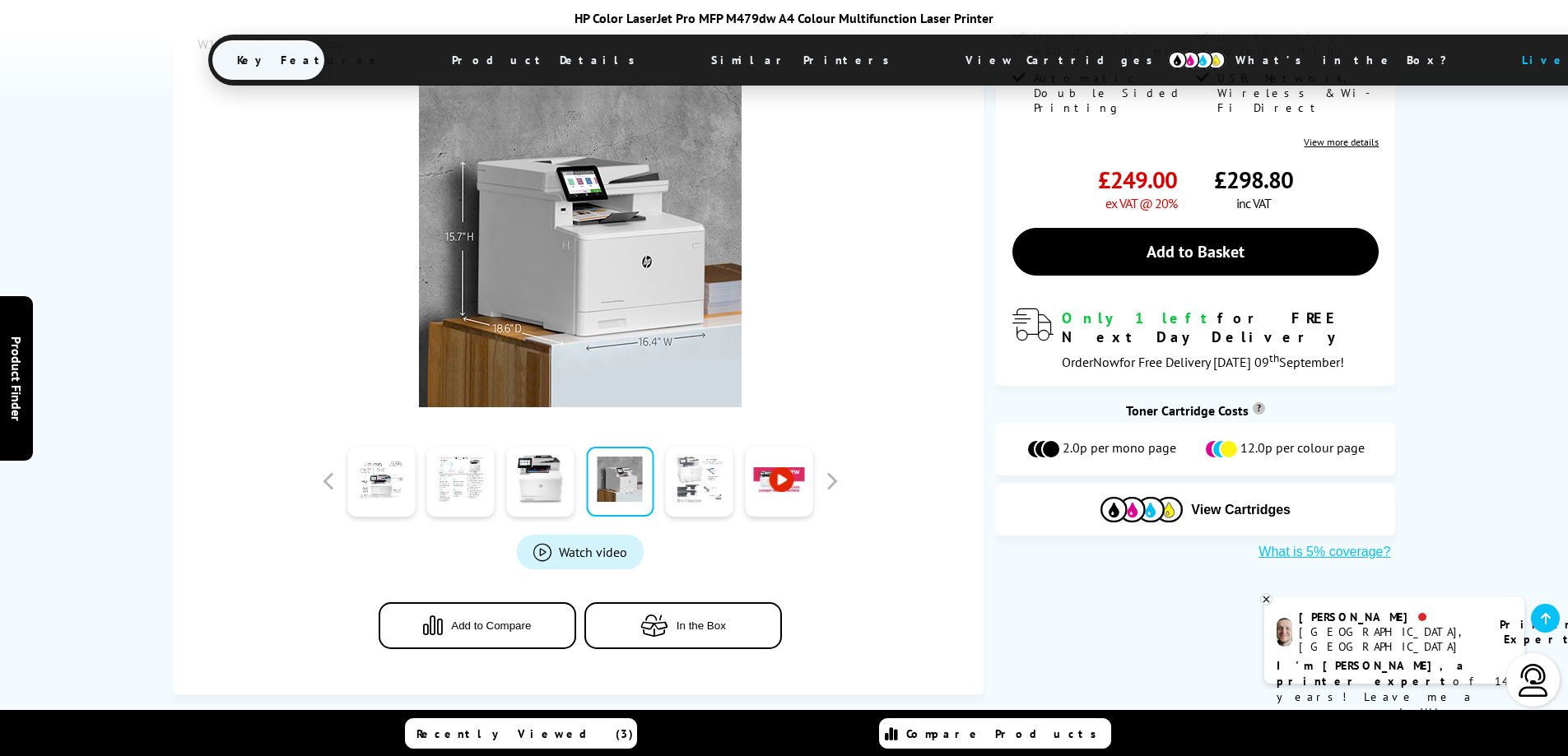
click at [680, 495] on link at bounding box center [700, 482] width 68 height 70
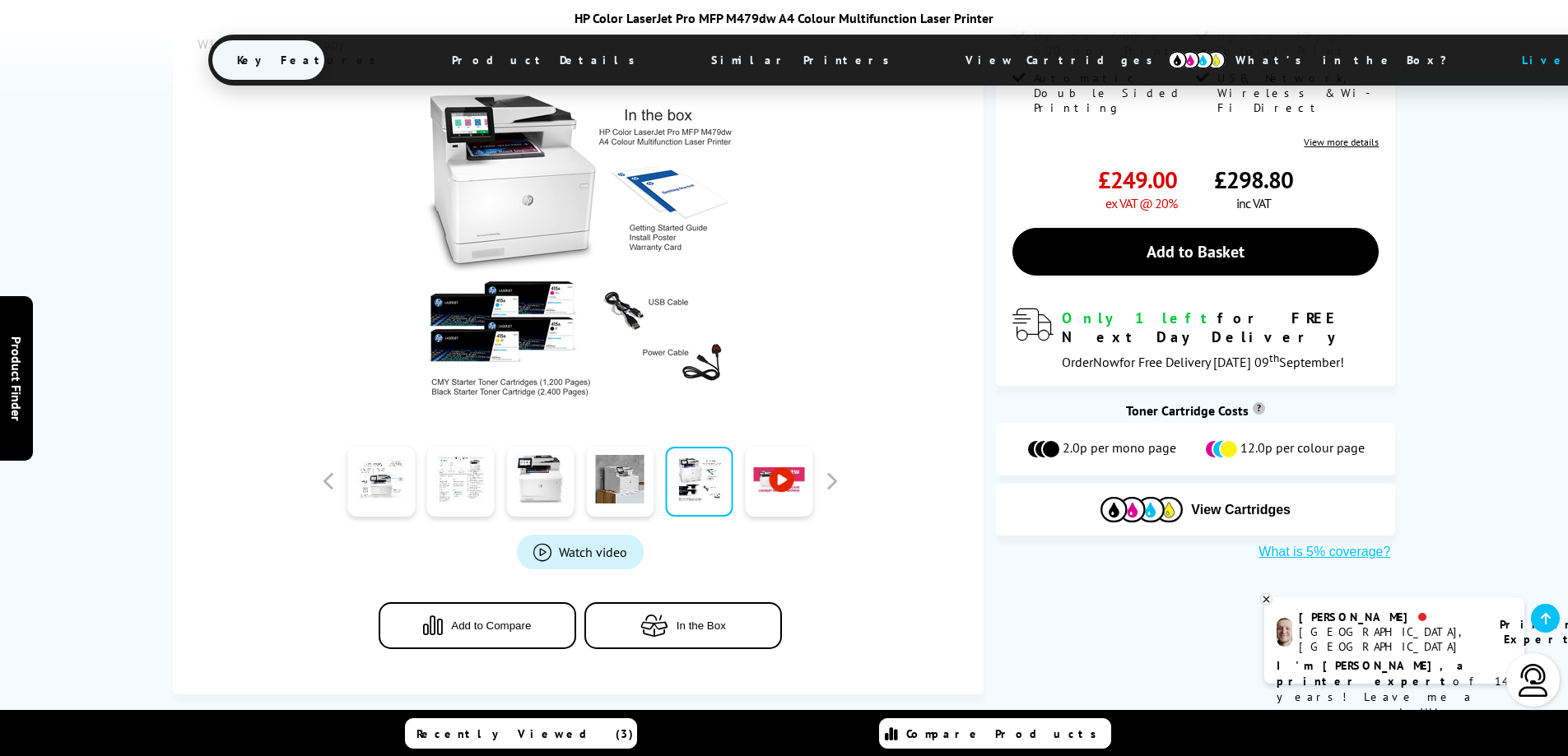
click at [779, 492] on link at bounding box center [778, 482] width 68 height 70
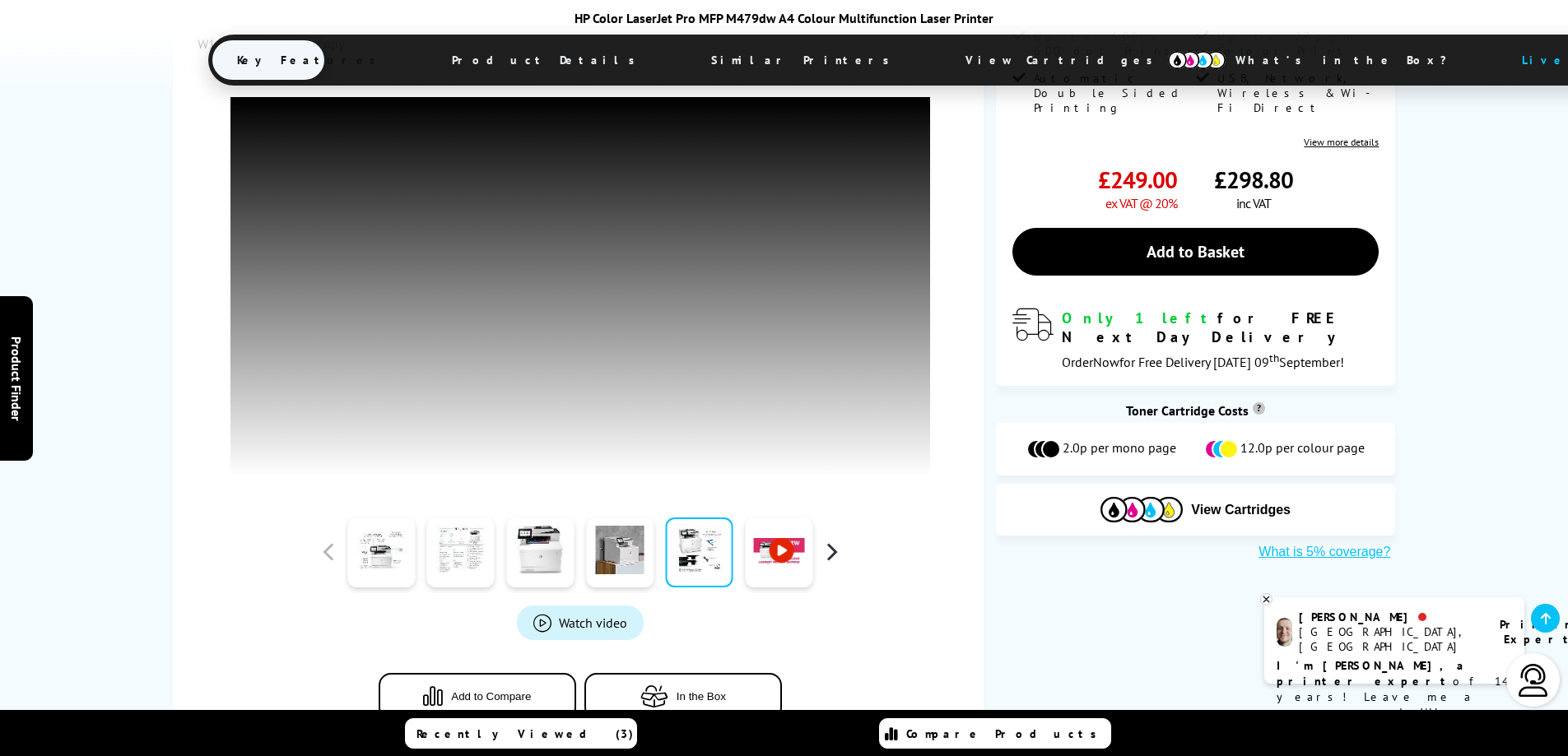
click at [834, 559] on button "button" at bounding box center [831, 552] width 25 height 25
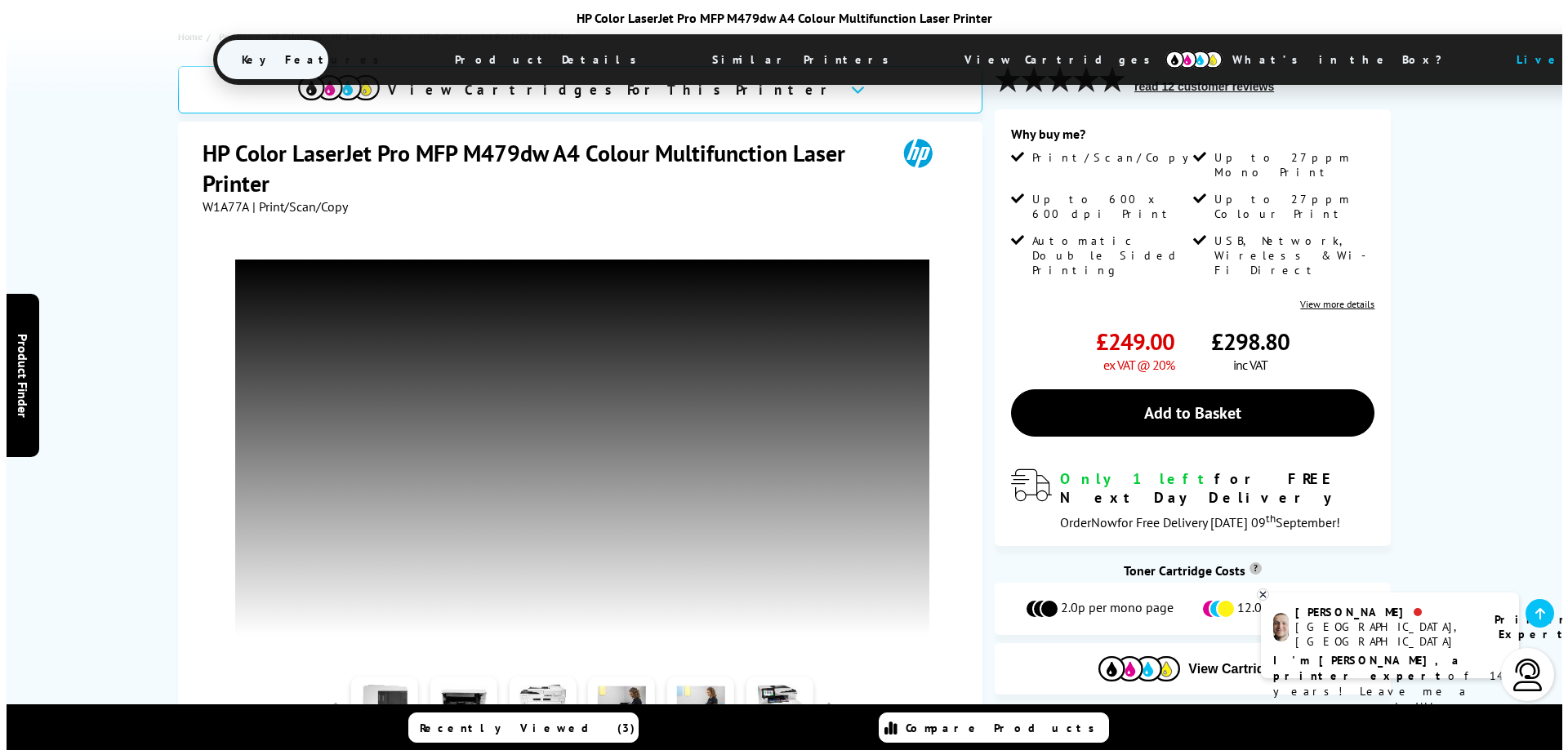
scroll to position [654, 0]
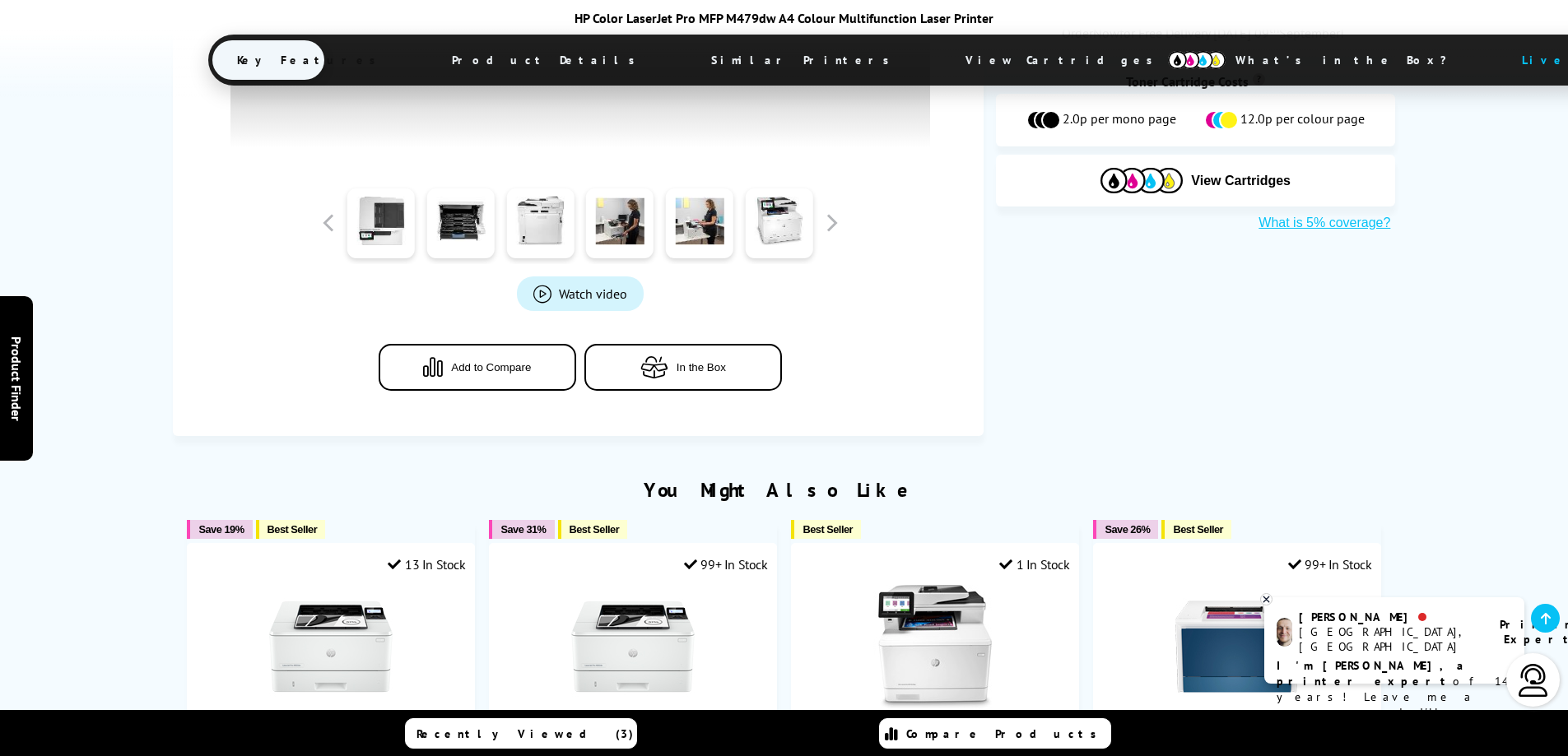
click at [506, 359] on button "Add to Compare" at bounding box center [477, 367] width 197 height 47
click at [596, 741] on link "Recently Viewed (3)" at bounding box center [521, 733] width 232 height 30
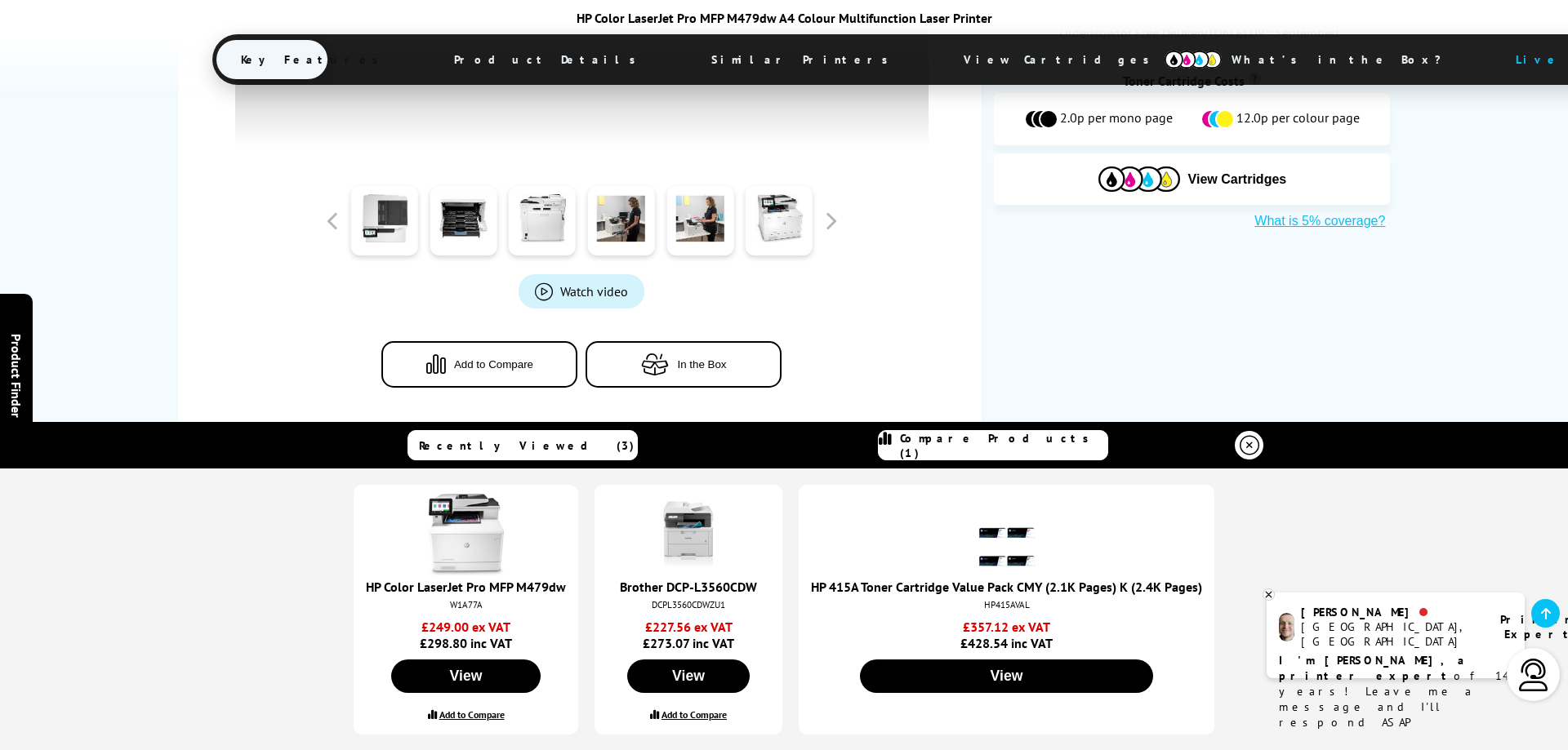
click at [701, 716] on label "Add to Compare" at bounding box center [694, 715] width 66 height 13
click at [0, 0] on input "Add to Compare" at bounding box center [0, 0] width 0 height 0
click at [993, 436] on link "Compare Products (2)" at bounding box center [993, 445] width 230 height 30
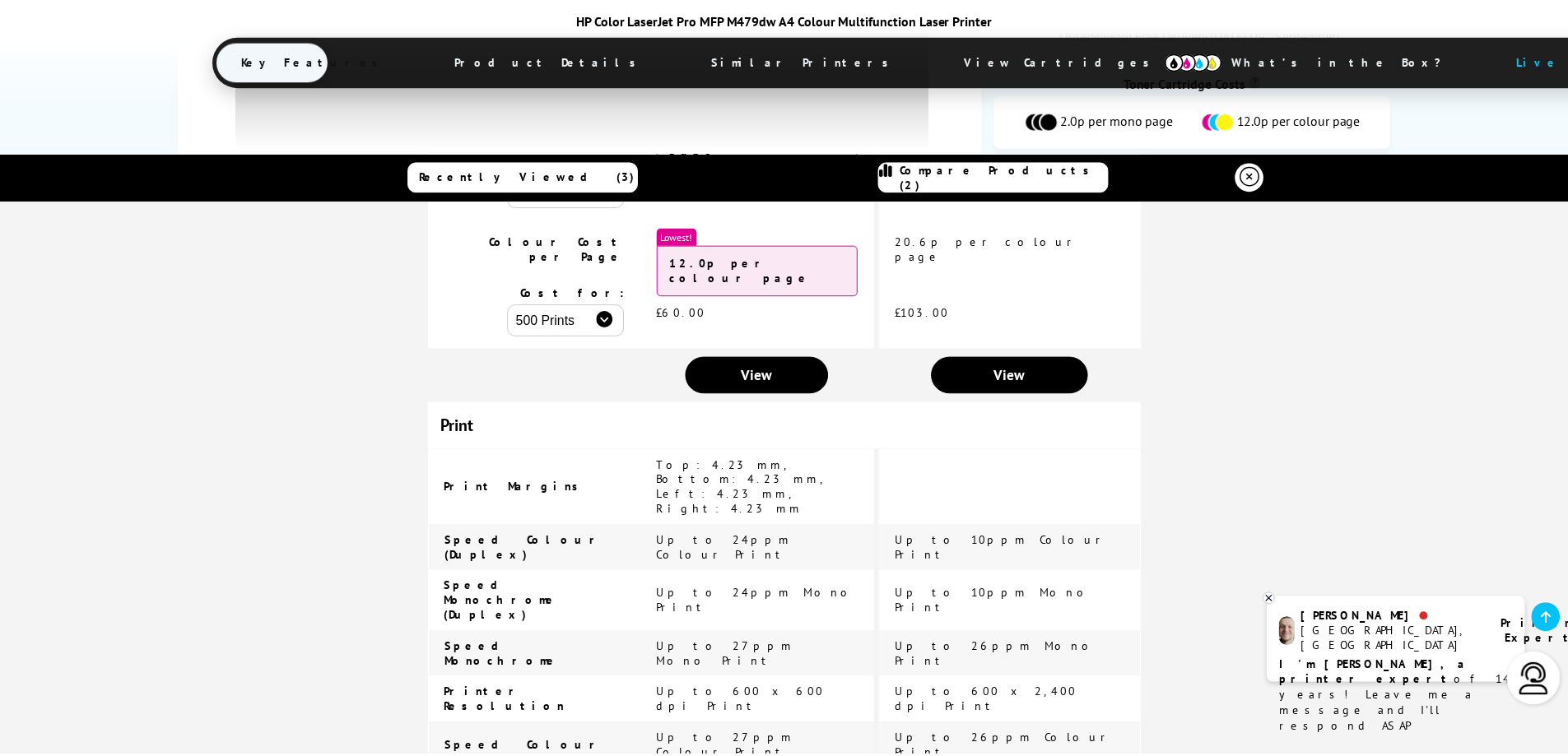
scroll to position [0, 0]
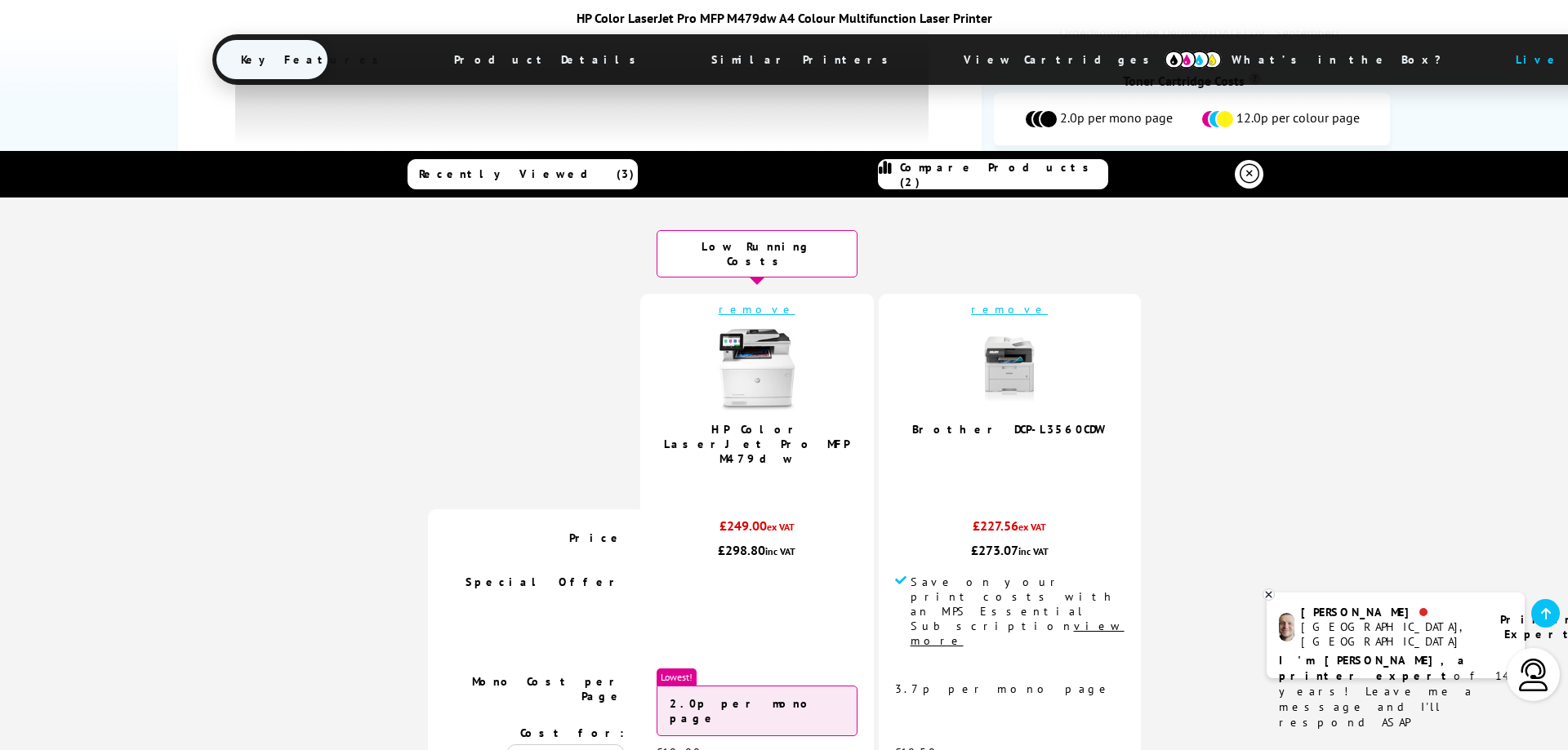
click at [1244, 173] on icon at bounding box center [1249, 173] width 19 height 19
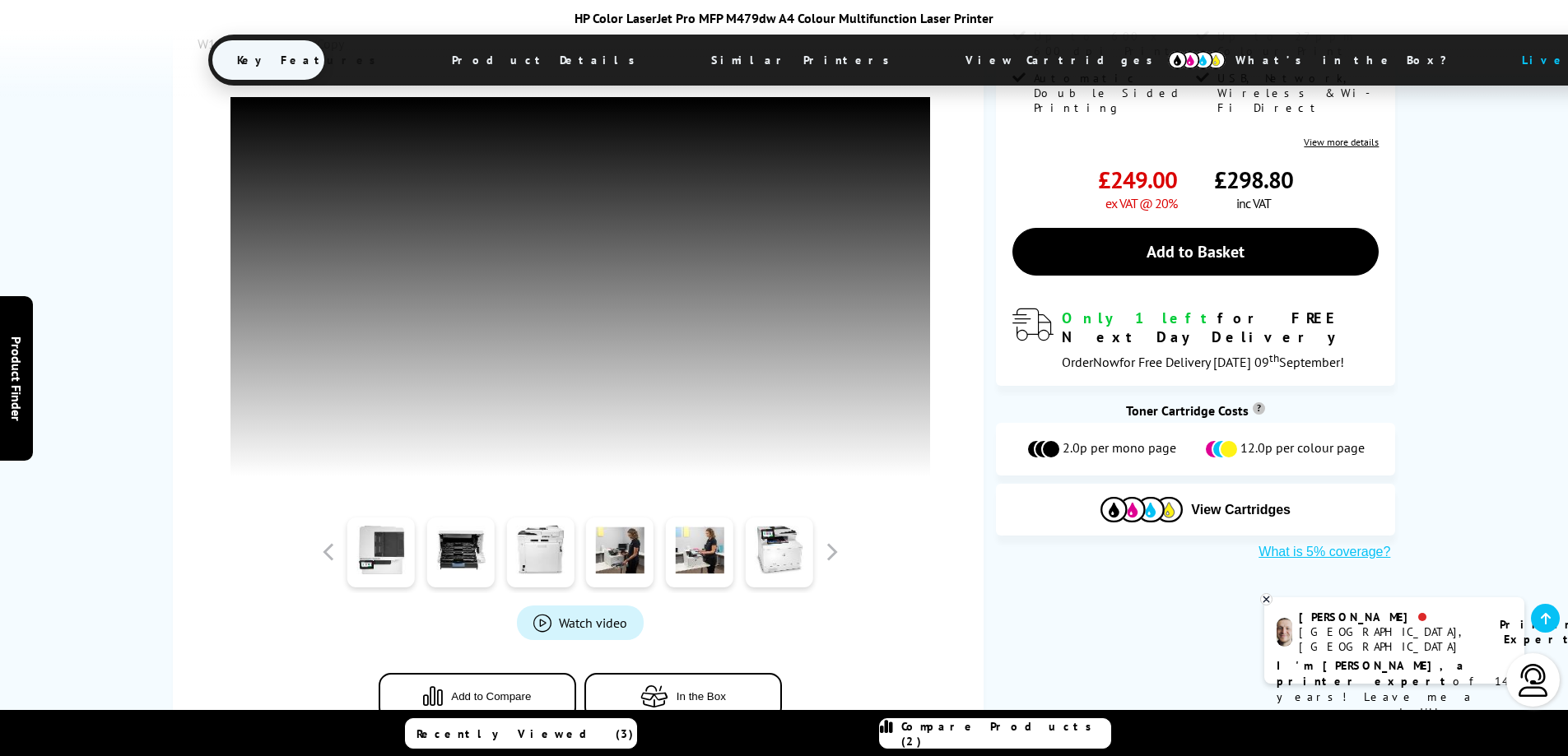
scroll to position [659, 0]
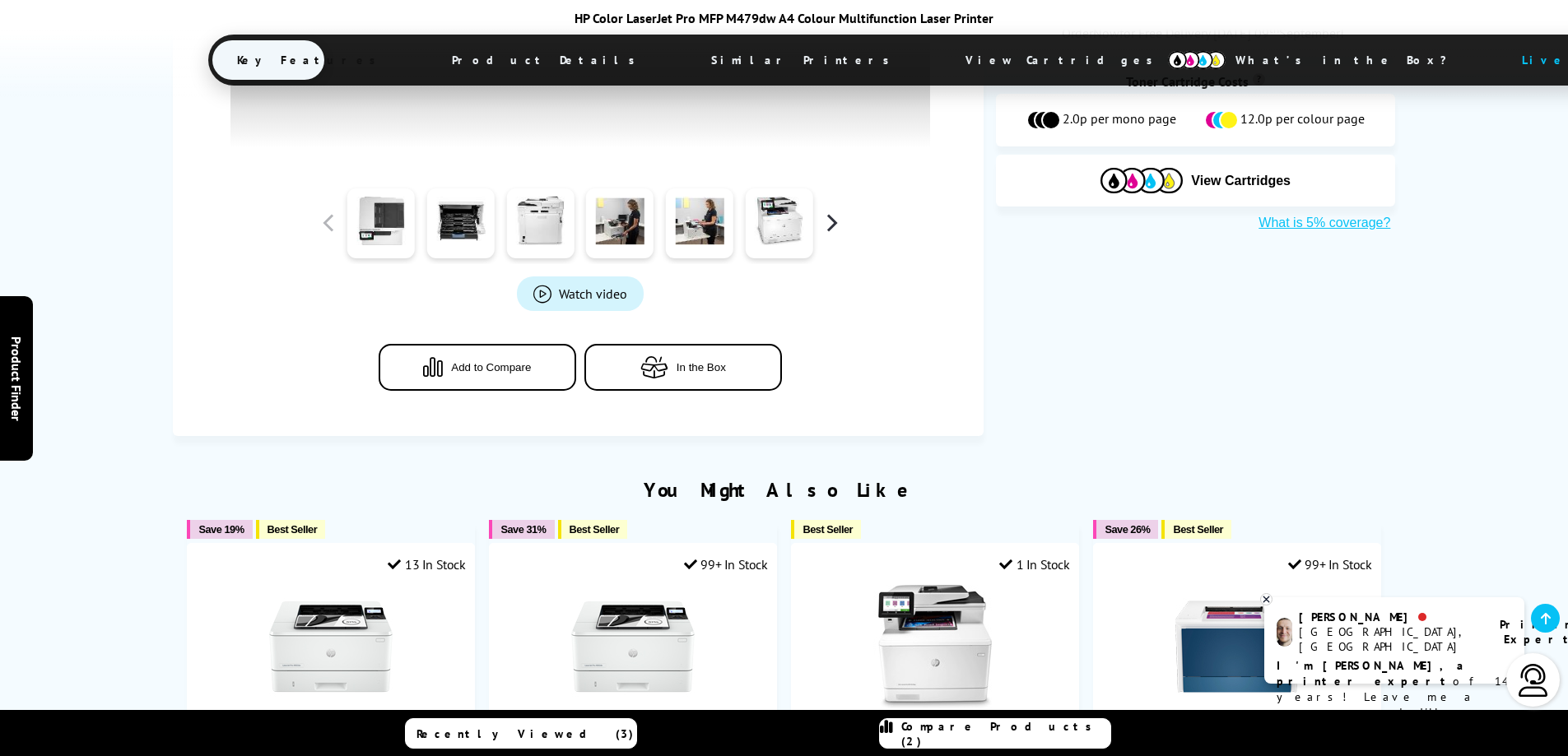
click at [828, 226] on button "button" at bounding box center [831, 223] width 25 height 25
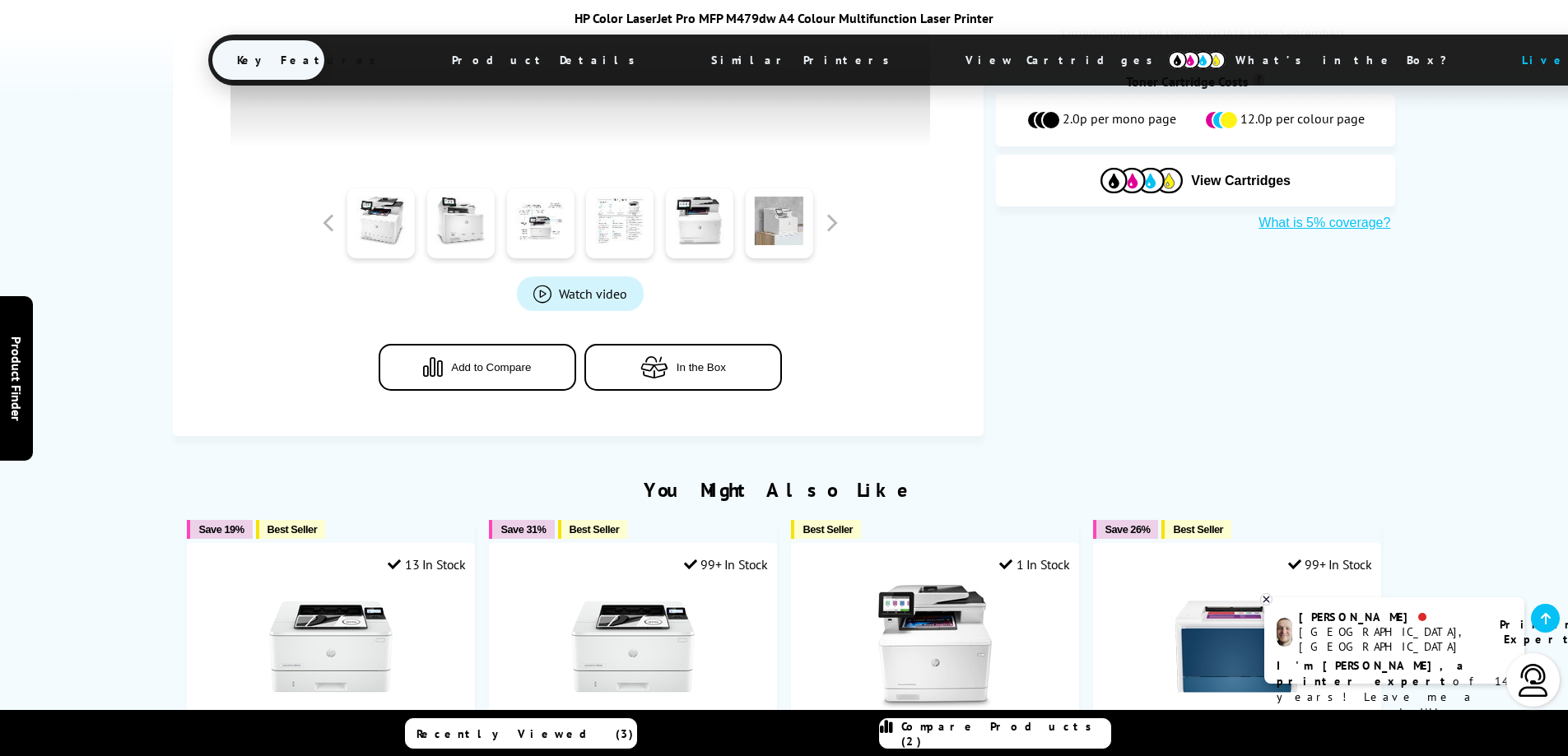
click at [786, 229] on link at bounding box center [778, 223] width 68 height 70
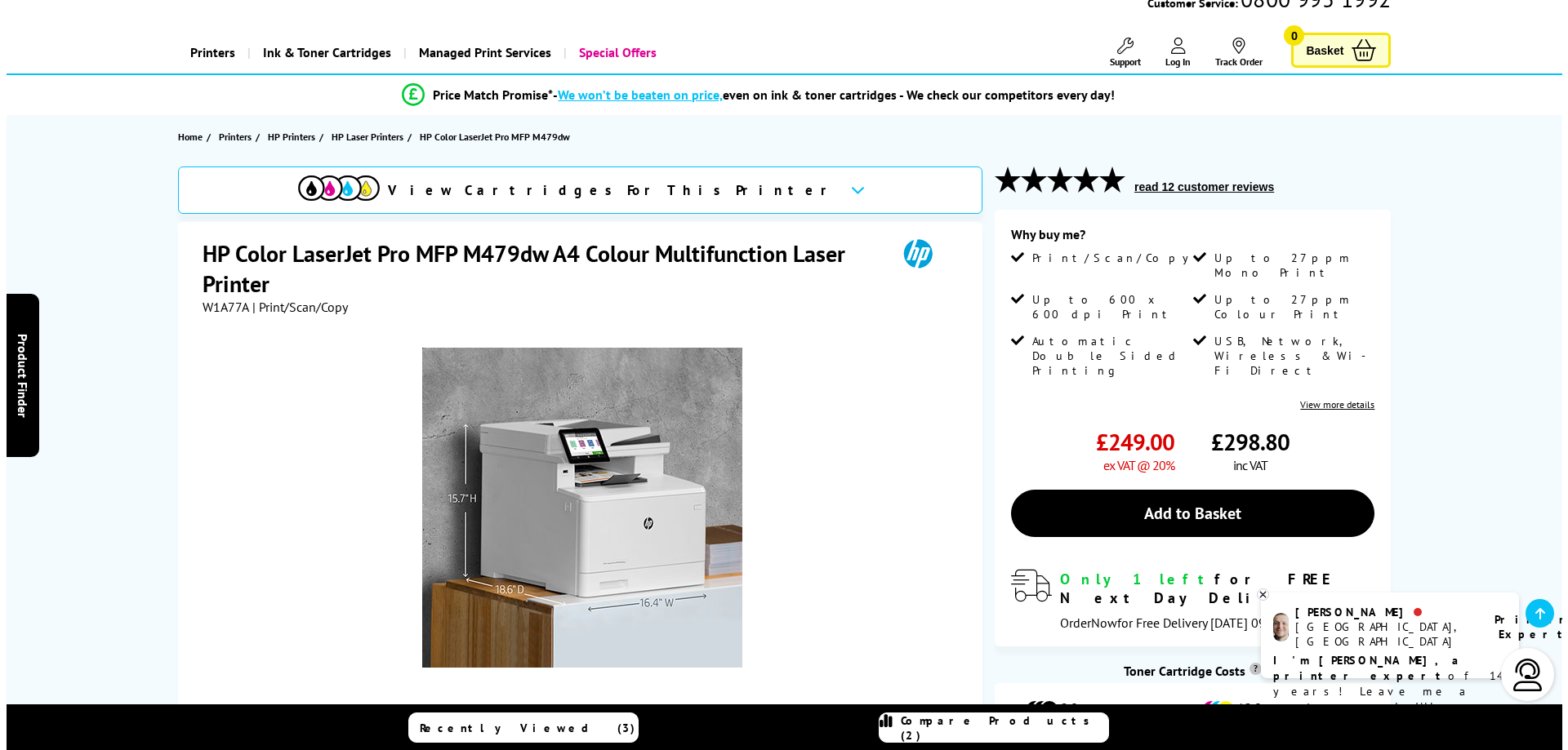
scroll to position [83, 0]
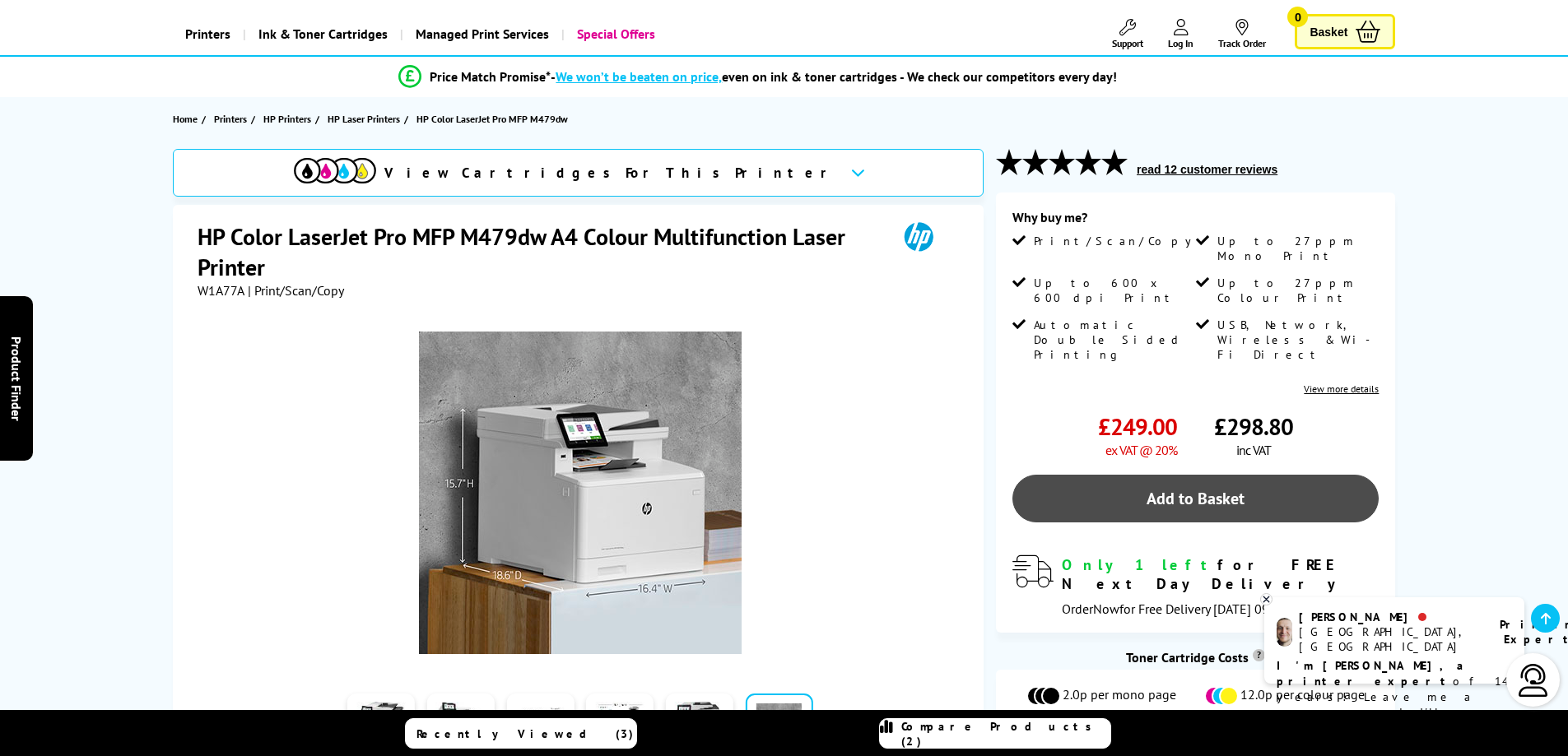
click at [1122, 475] on link "Add to Basket" at bounding box center [1195, 499] width 366 height 47
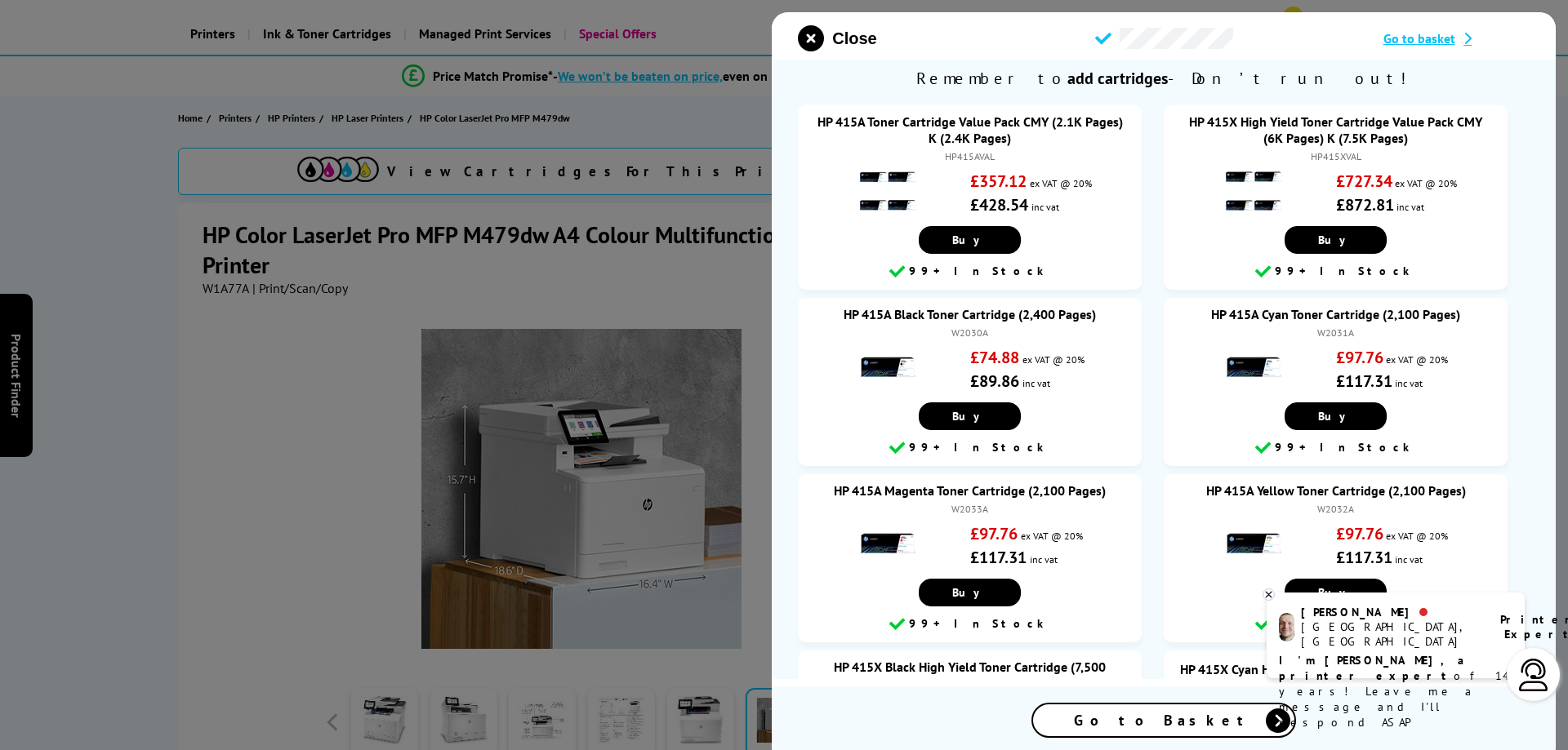
click at [1450, 41] on span "Go to basket" at bounding box center [1419, 38] width 72 height 16
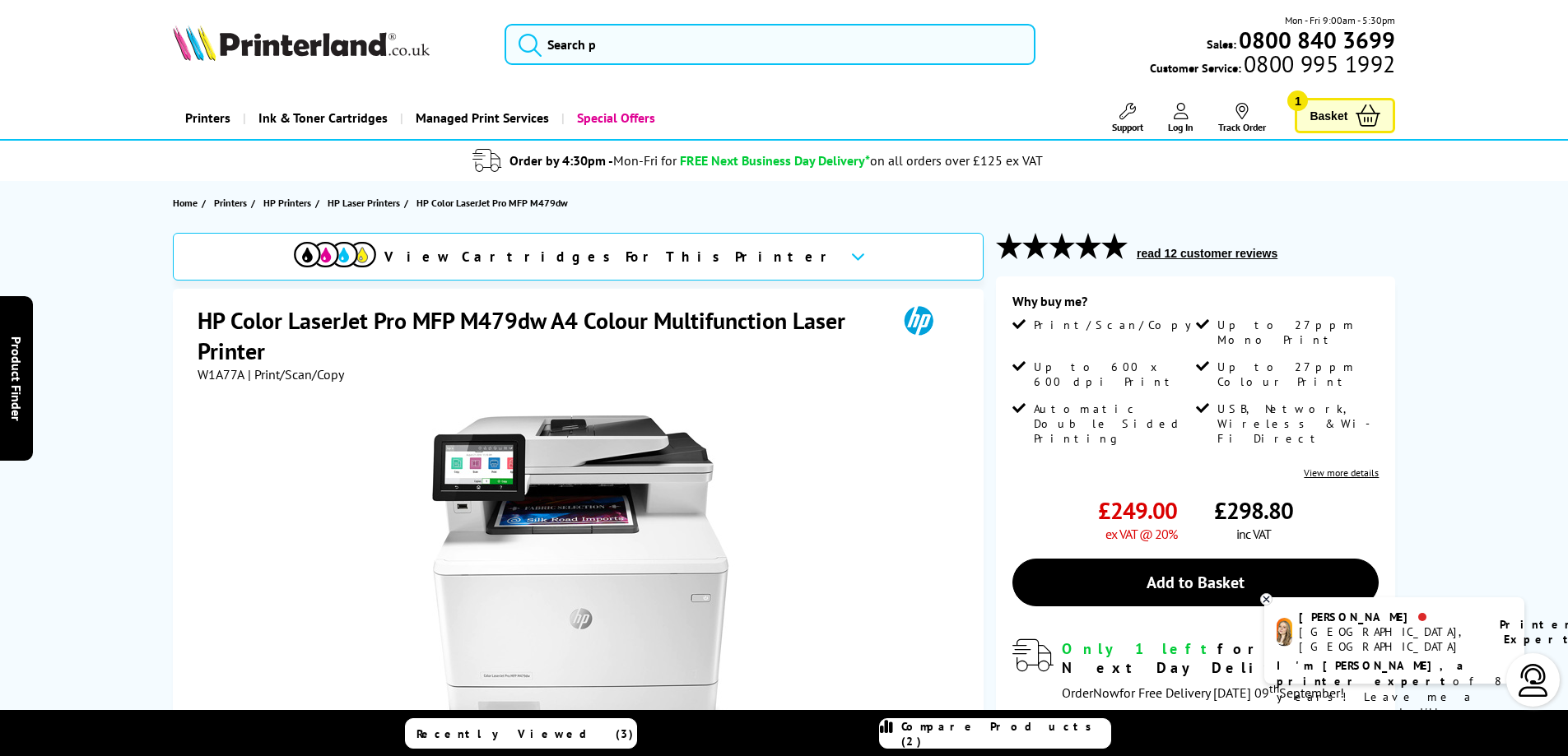
click at [1333, 120] on span "Basket" at bounding box center [1328, 115] width 38 height 22
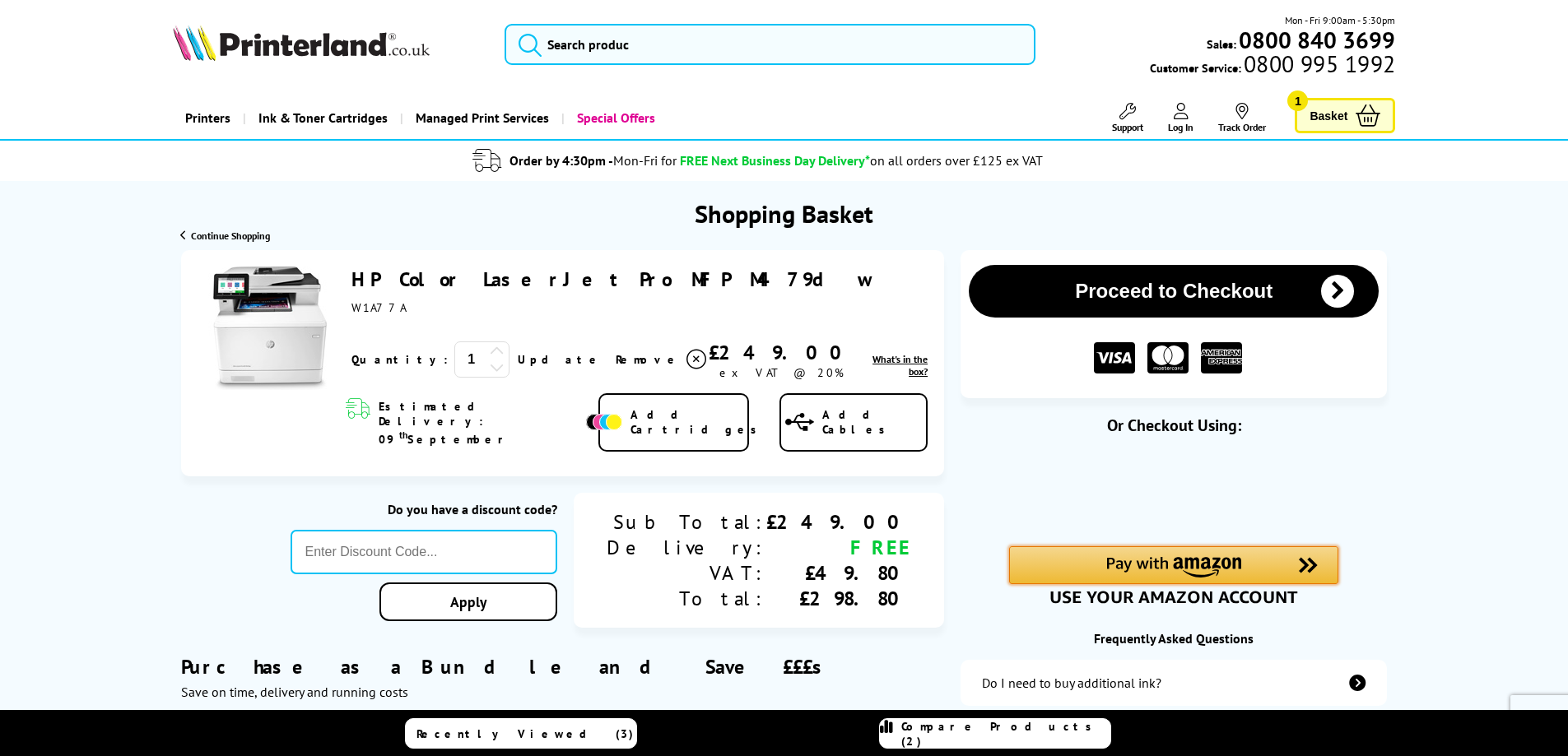
click at [1144, 565] on img "Amazon Pay - Use your Amazon account" at bounding box center [1173, 567] width 135 height 20
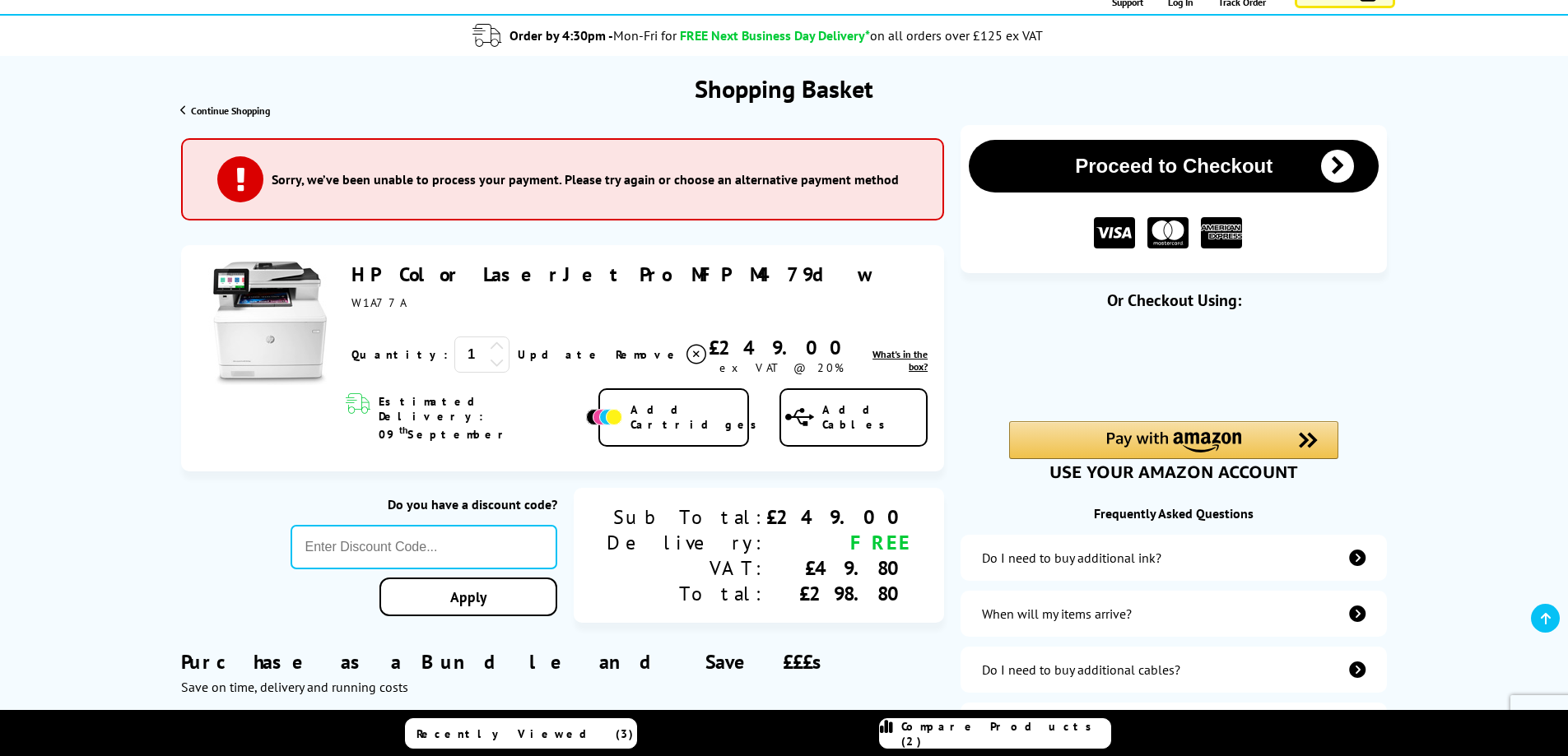
scroll to position [164, 0]
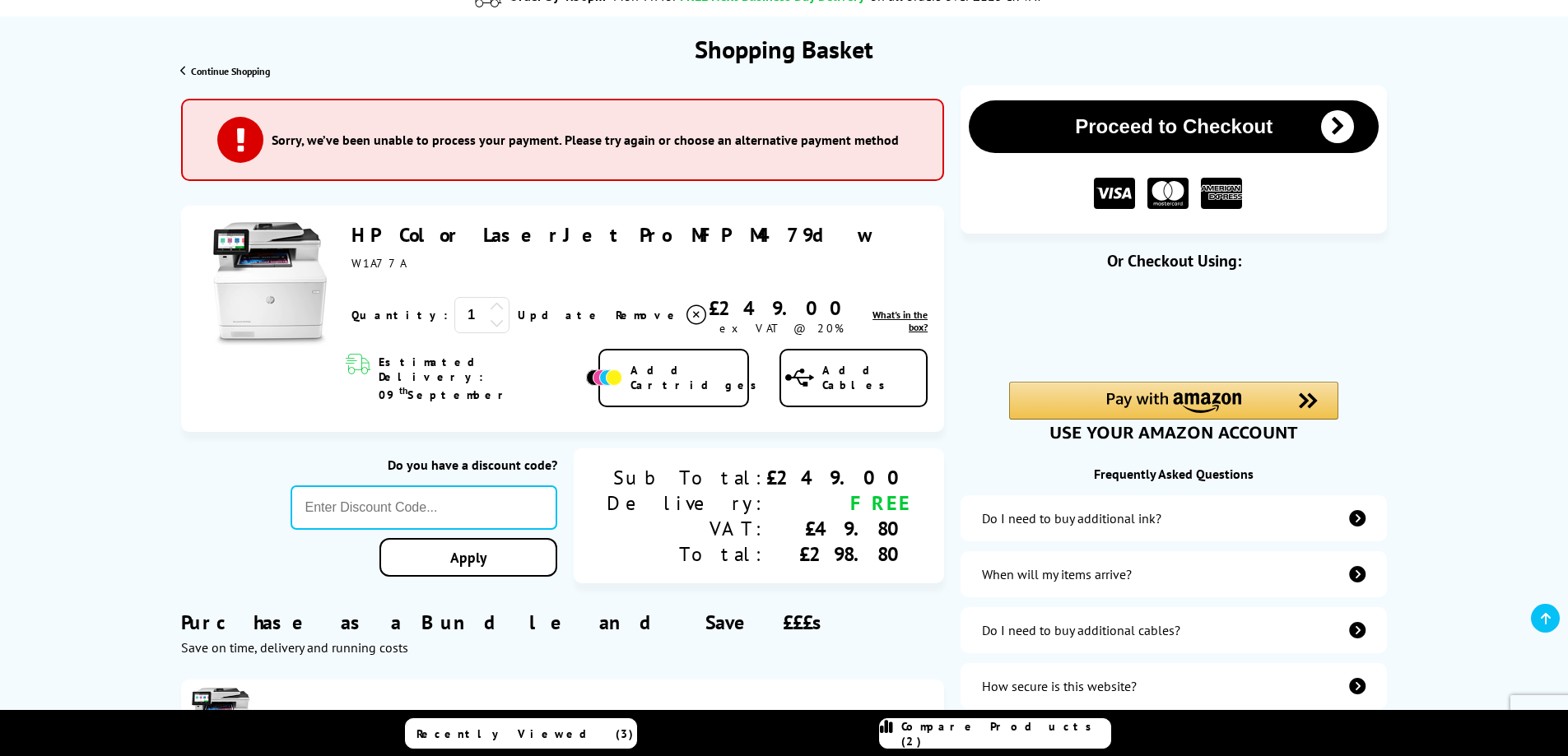
click at [1359, 521] on icon "additional-ink" at bounding box center [1357, 518] width 16 height 16
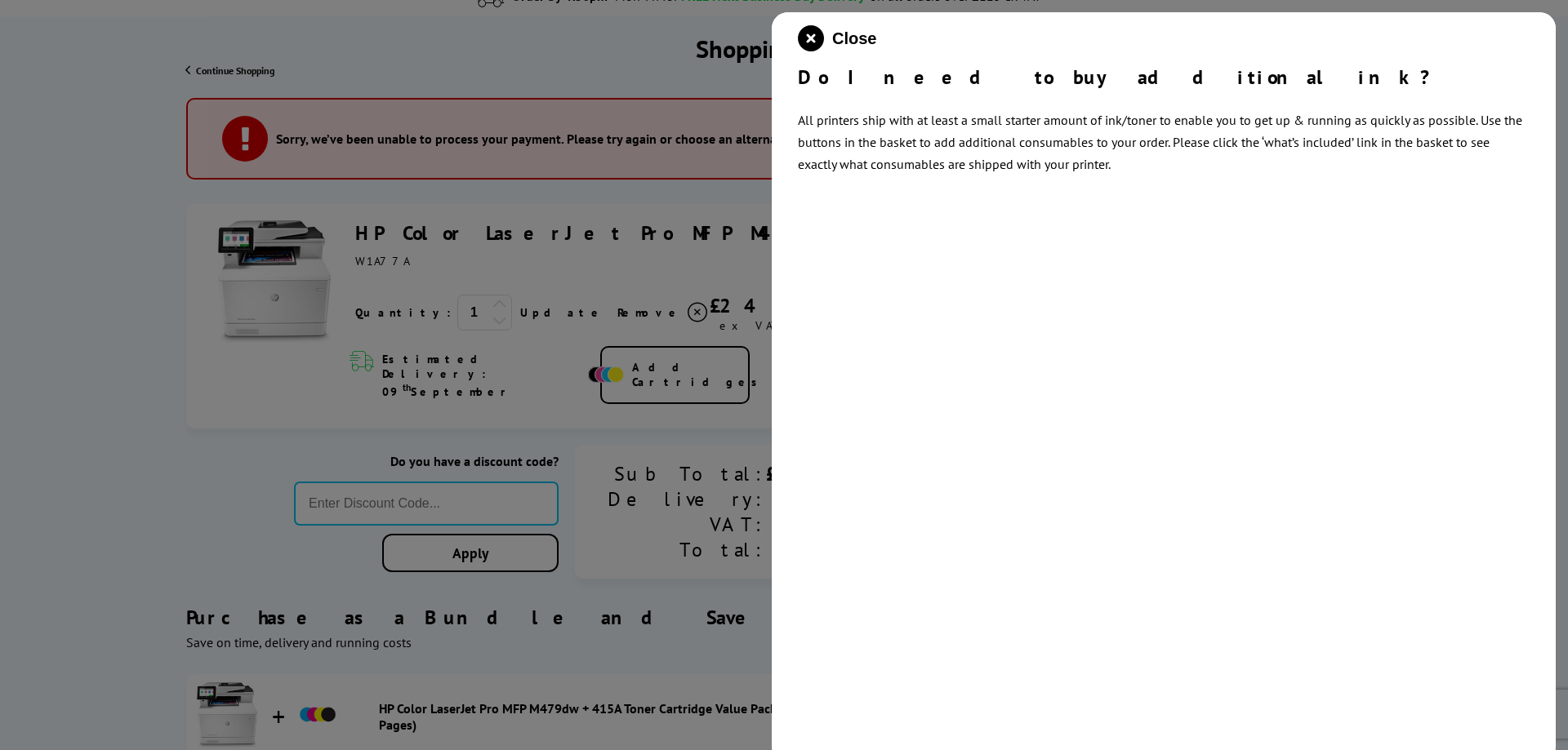
click at [797, 40] on div "Close Do I need to buy additional ink? All printers ship with at least a small …" at bounding box center [1163, 387] width 784 height 750
click at [823, 40] on icon "close modal" at bounding box center [810, 38] width 26 height 26
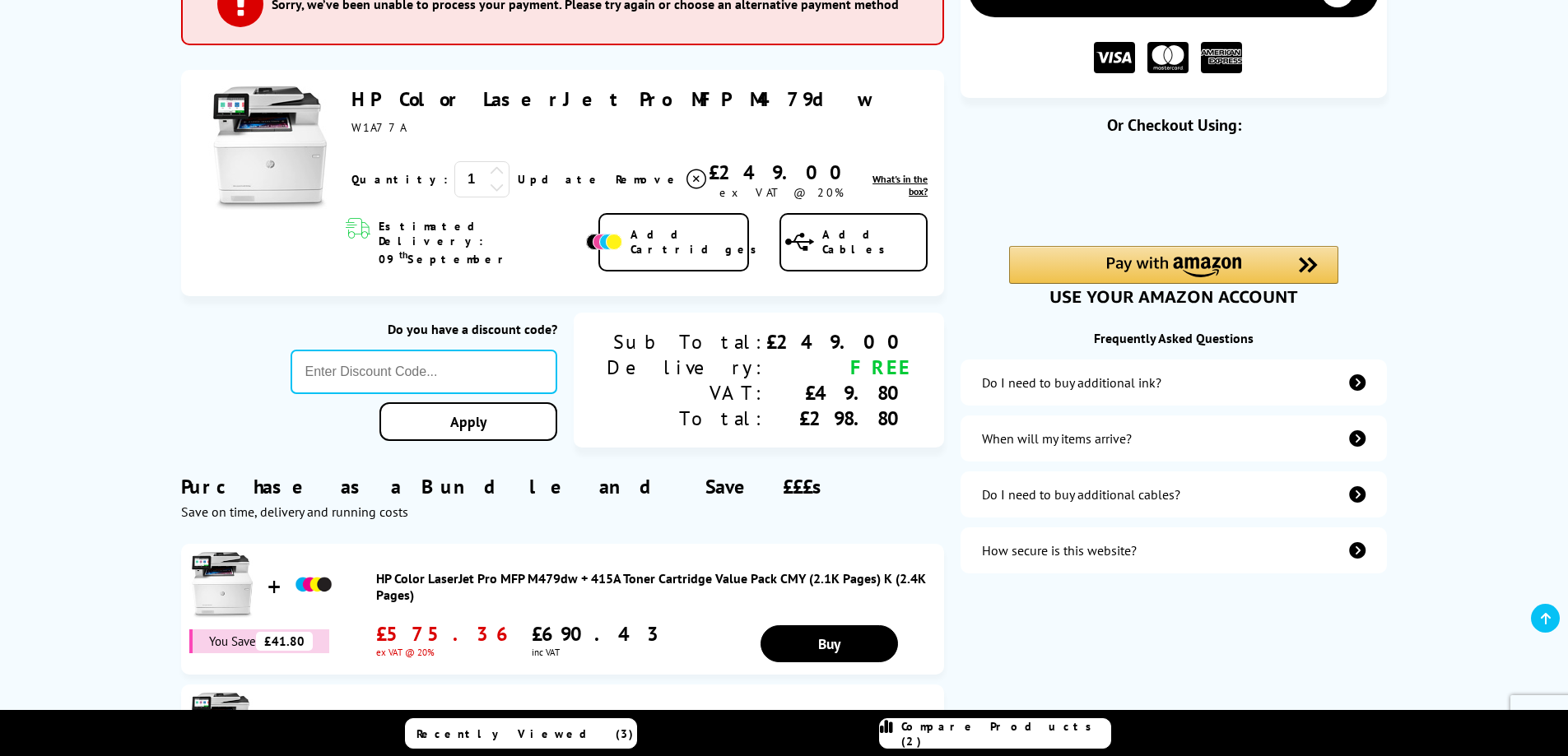
scroll to position [329, 0]
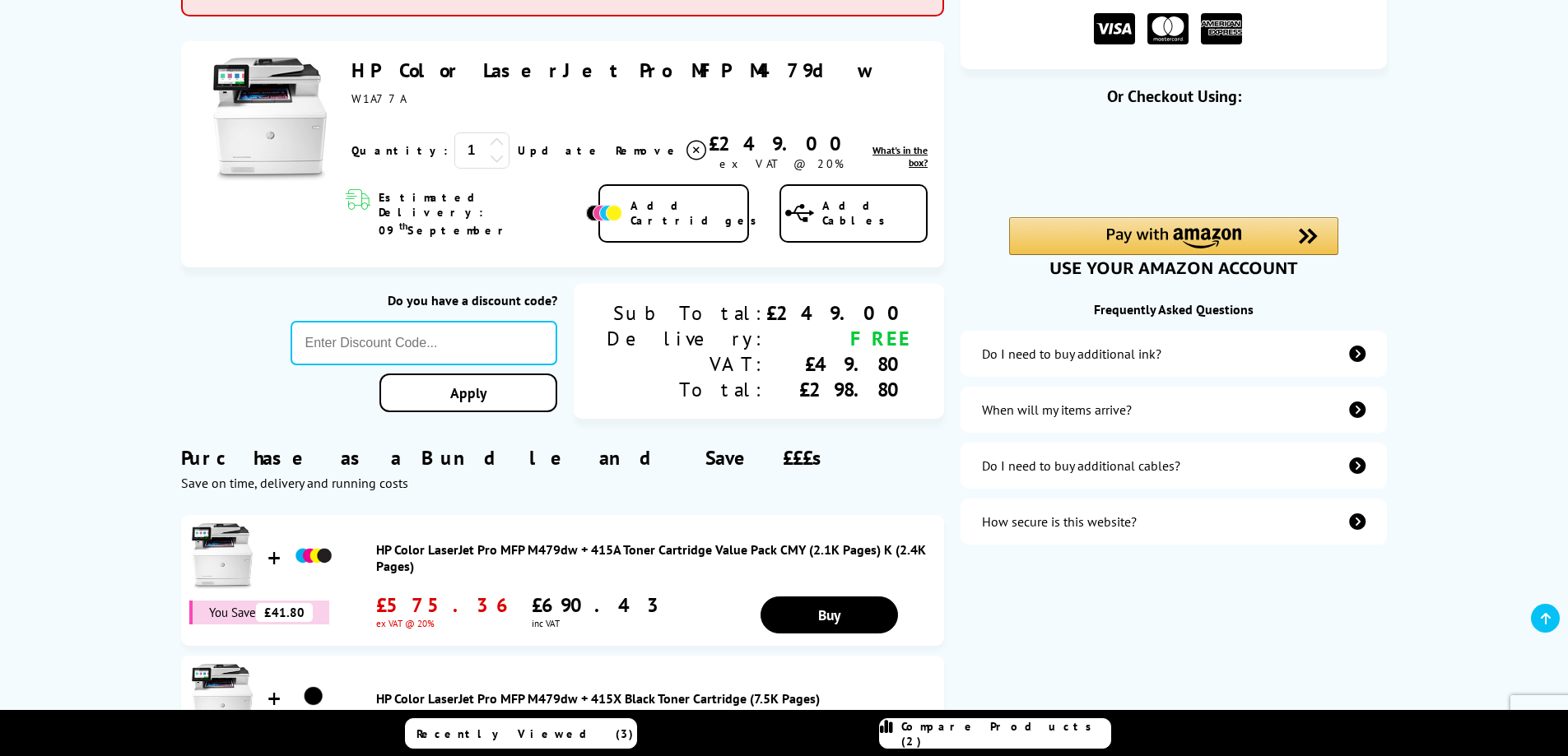
click at [1242, 458] on div "Do I need to buy additional cables?" at bounding box center [1173, 466] width 426 height 46
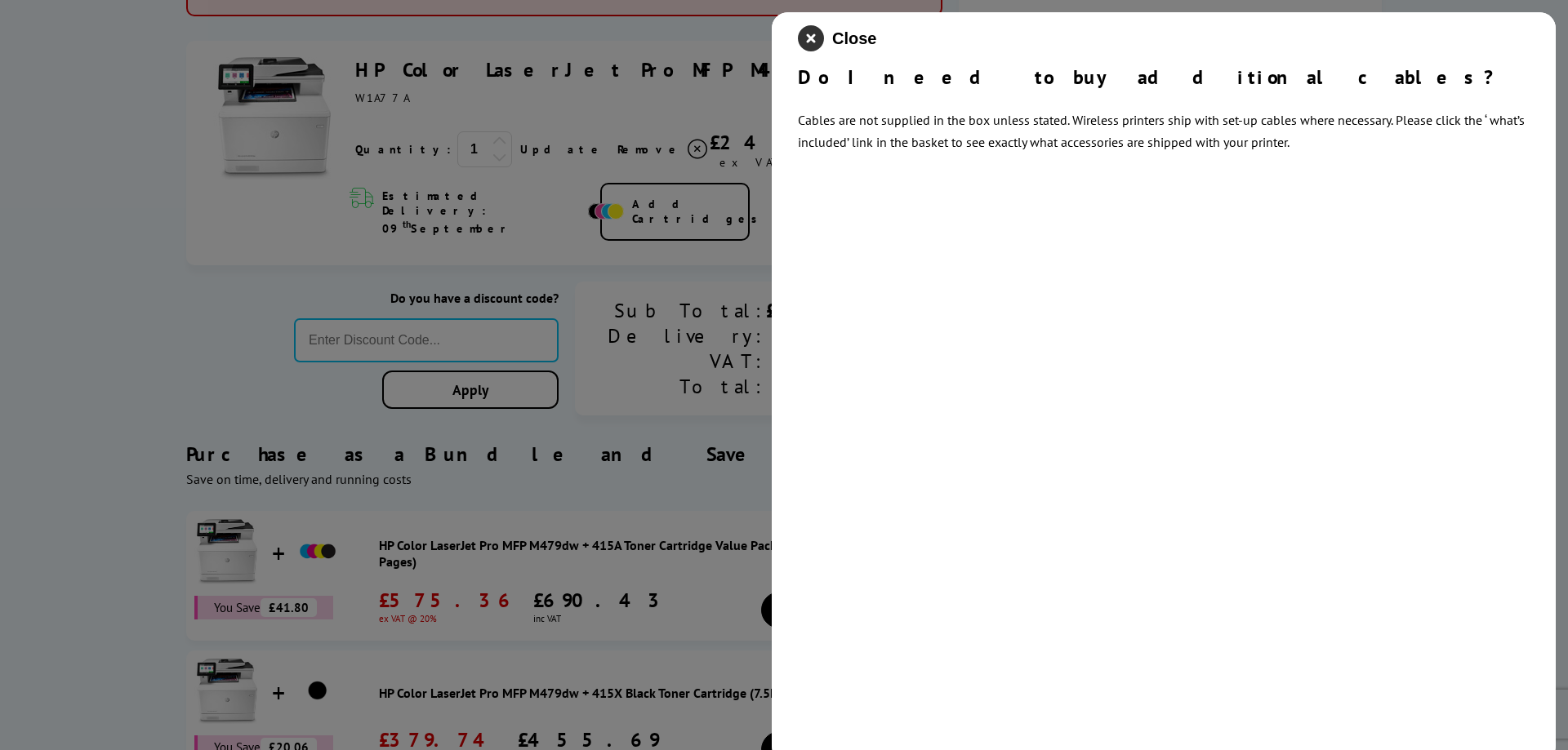
click at [801, 40] on icon "close modal" at bounding box center [810, 38] width 26 height 26
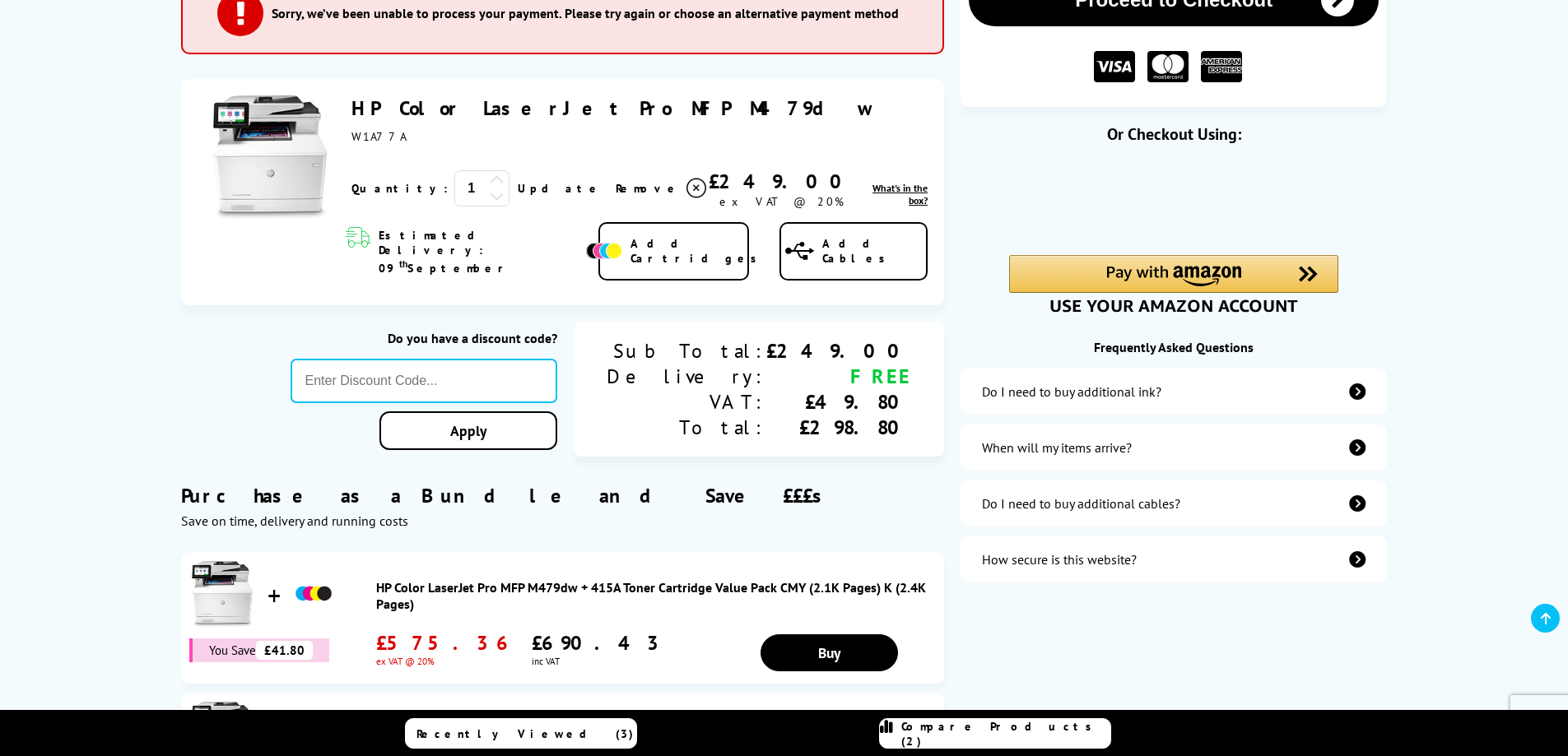
scroll to position [247, 0]
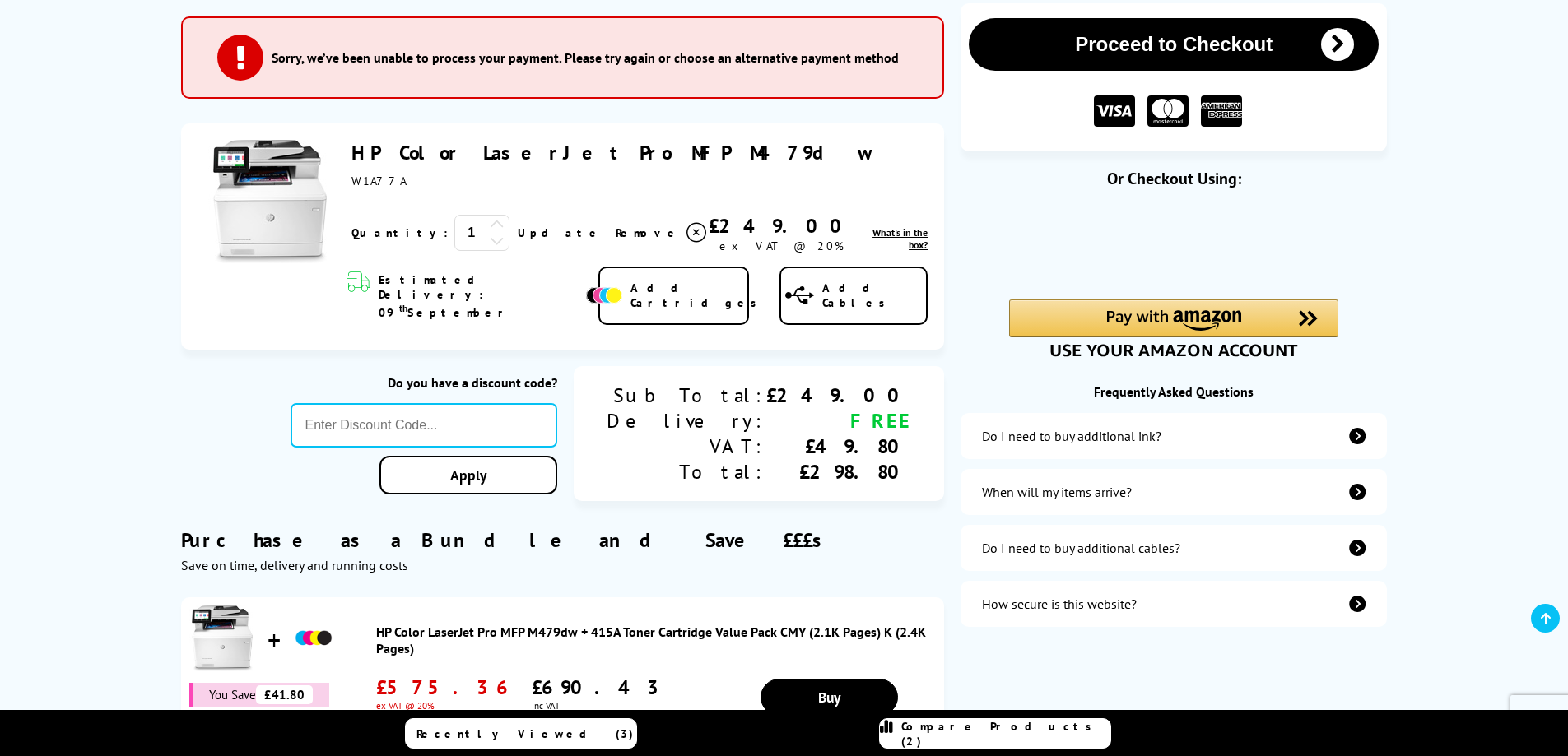
click at [1038, 609] on div "How secure is this website?" at bounding box center [1059, 604] width 155 height 16
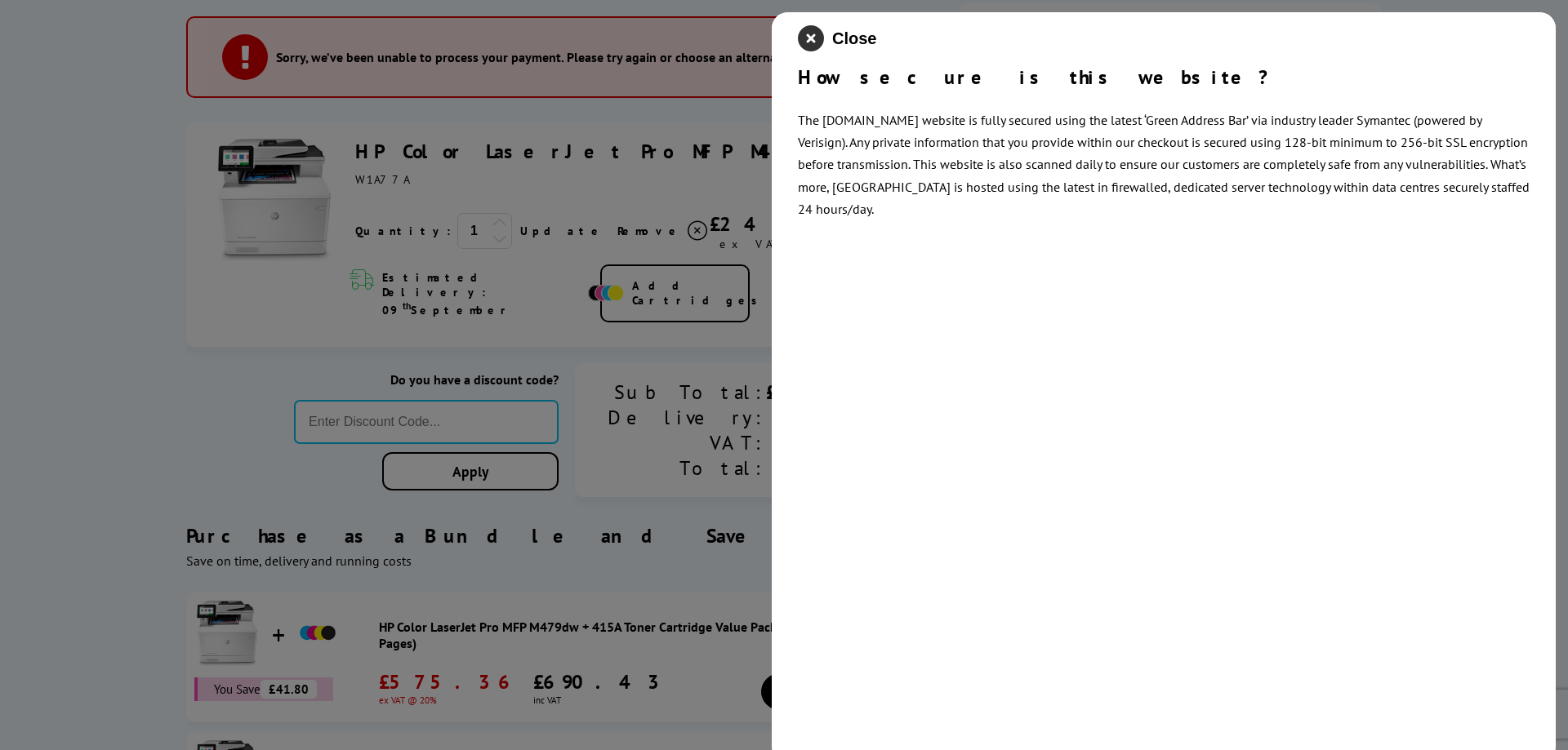
click at [806, 38] on icon "close modal" at bounding box center [810, 38] width 26 height 26
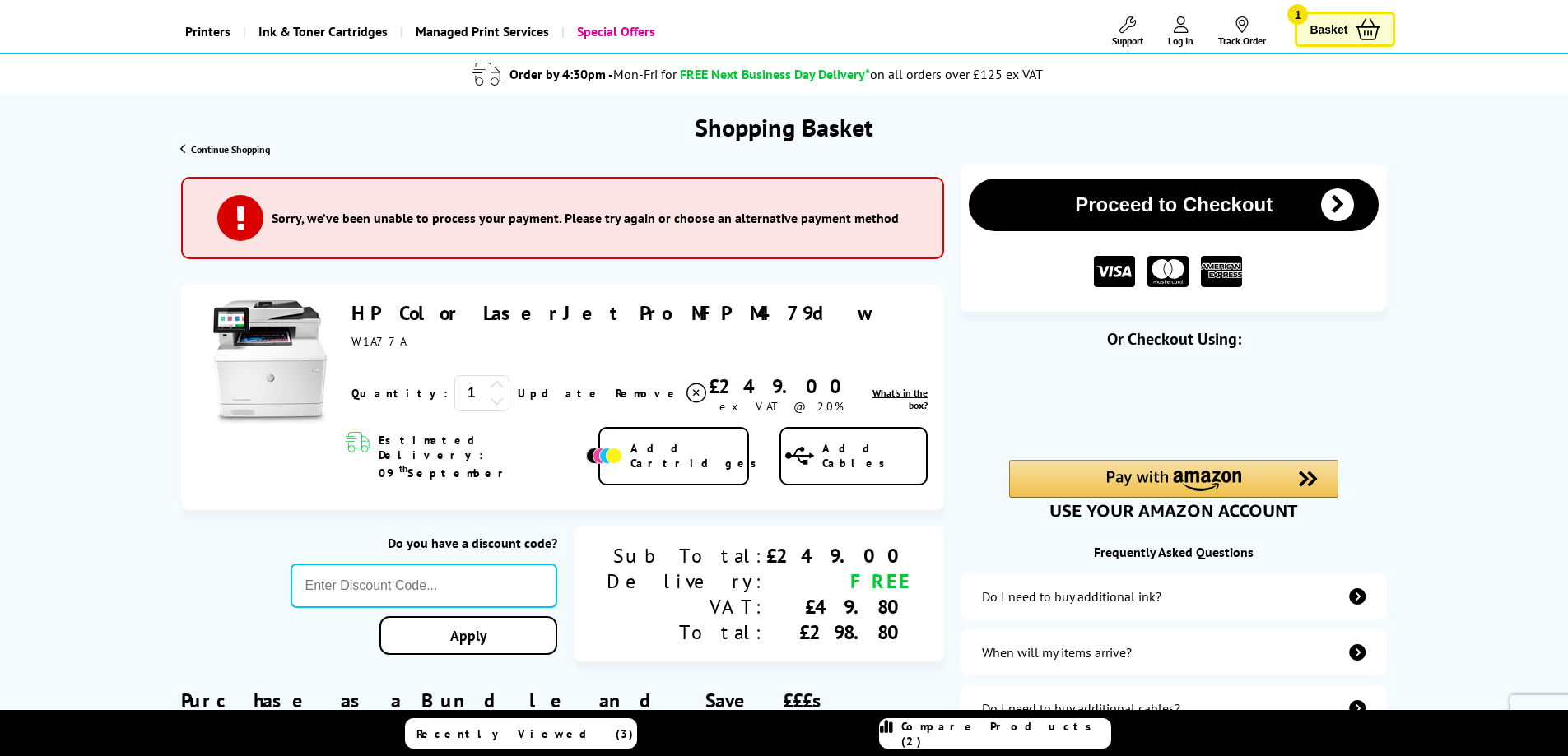
scroll to position [0, 0]
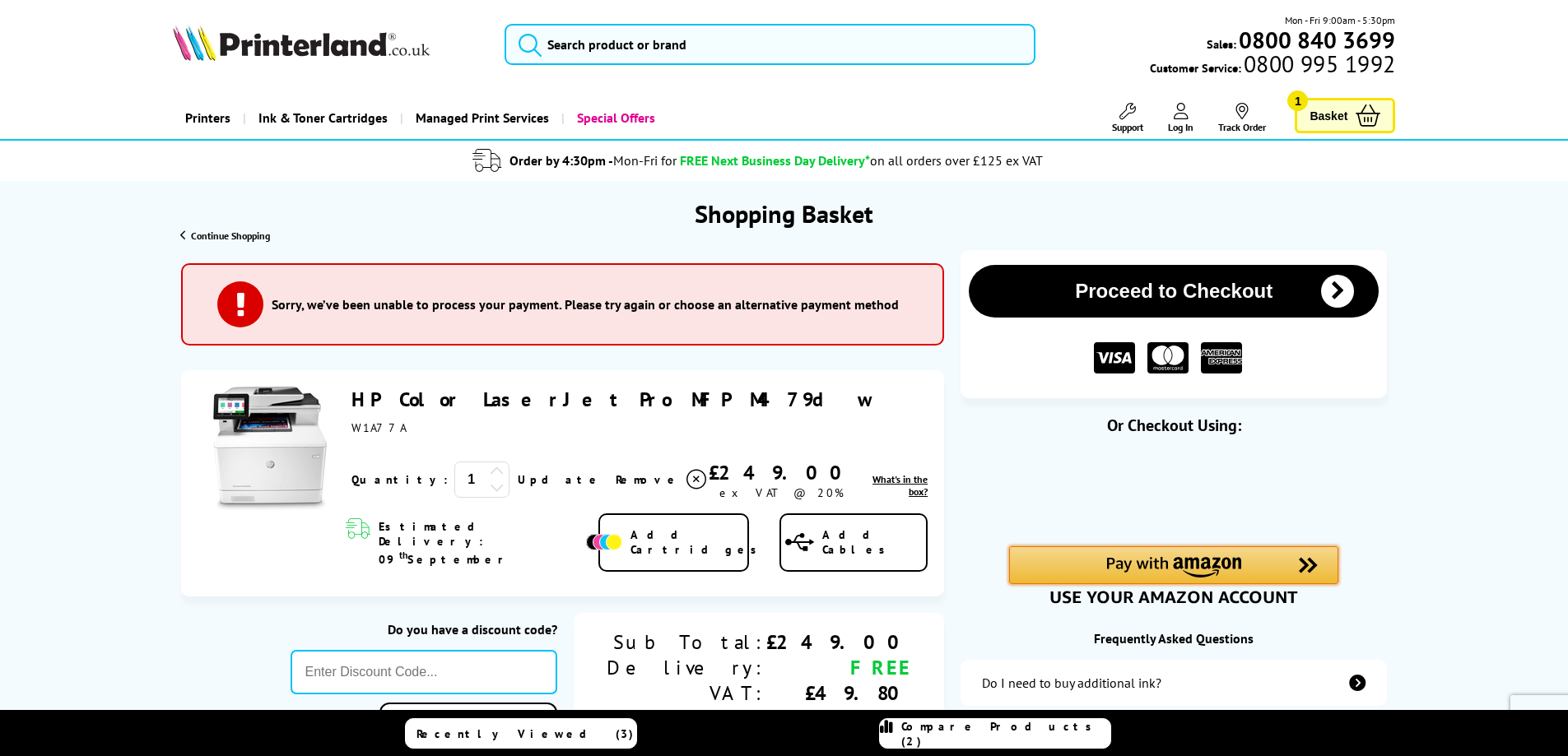
click at [1155, 566] on img "Amazon Pay - Use your Amazon account" at bounding box center [1173, 567] width 135 height 20
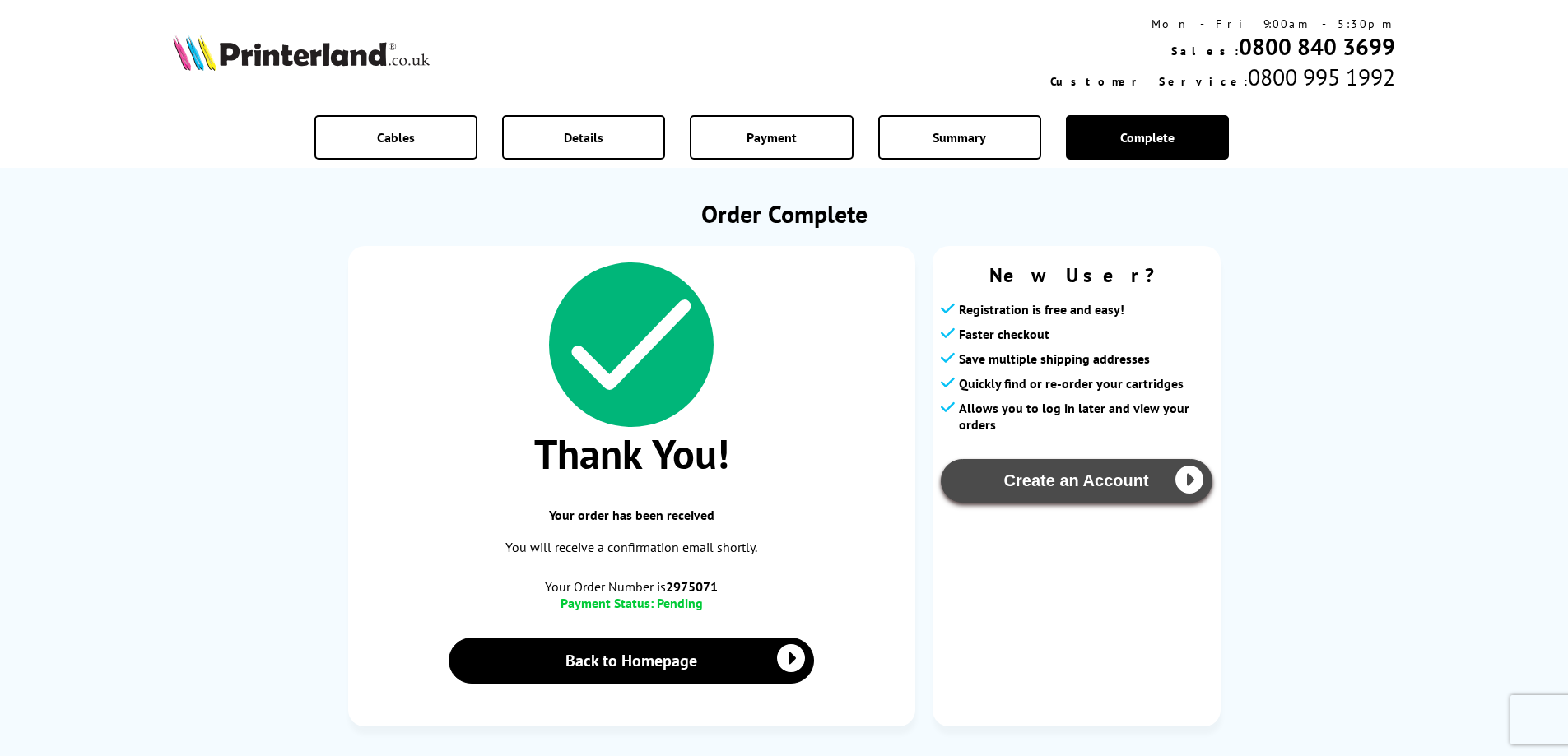
click at [1096, 482] on button "Create an Account" at bounding box center [1077, 481] width 272 height 44
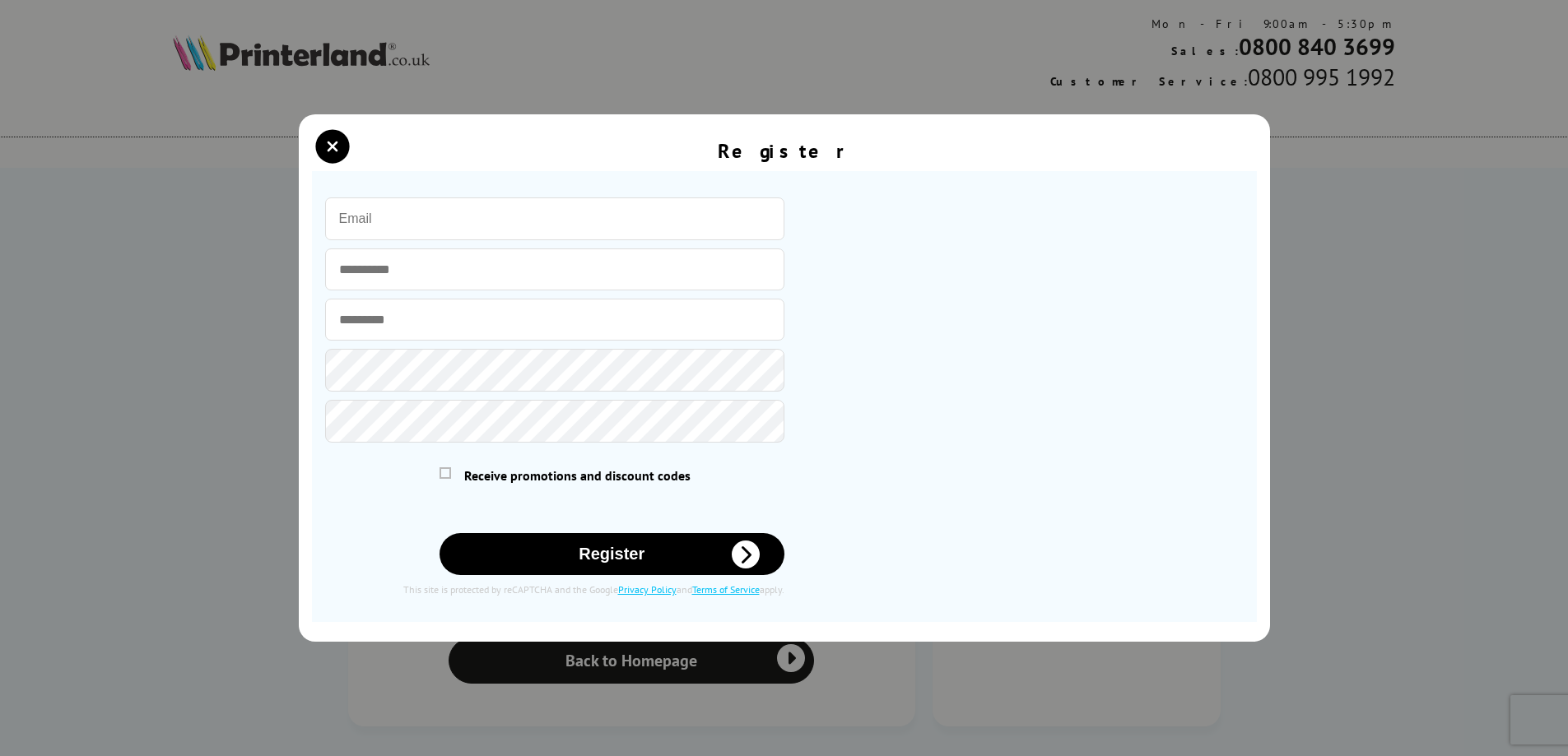
click at [567, 227] on input "email" at bounding box center [555, 218] width 459 height 43
type input "[EMAIL_ADDRESS][DOMAIN_NAME]"
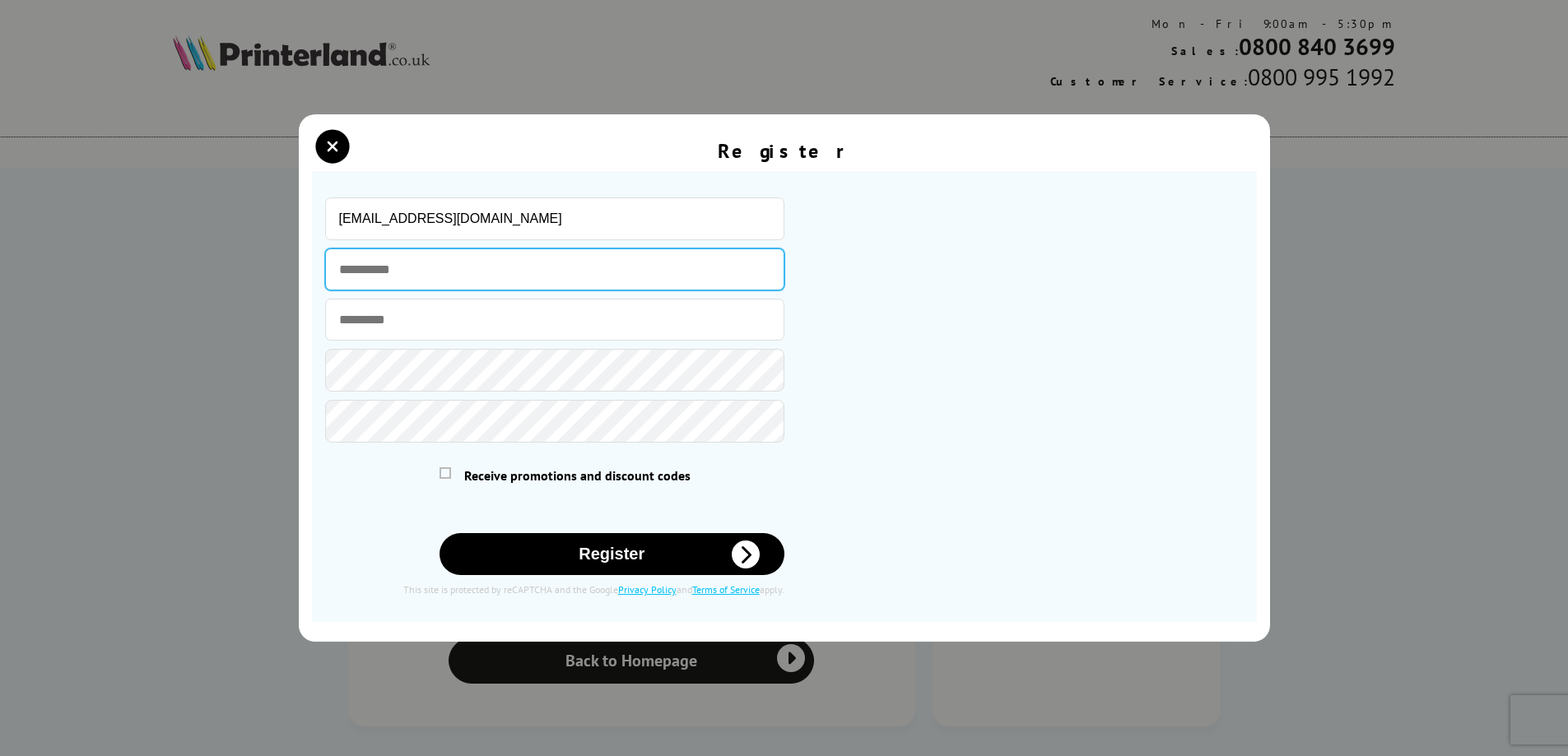
type input "*****"
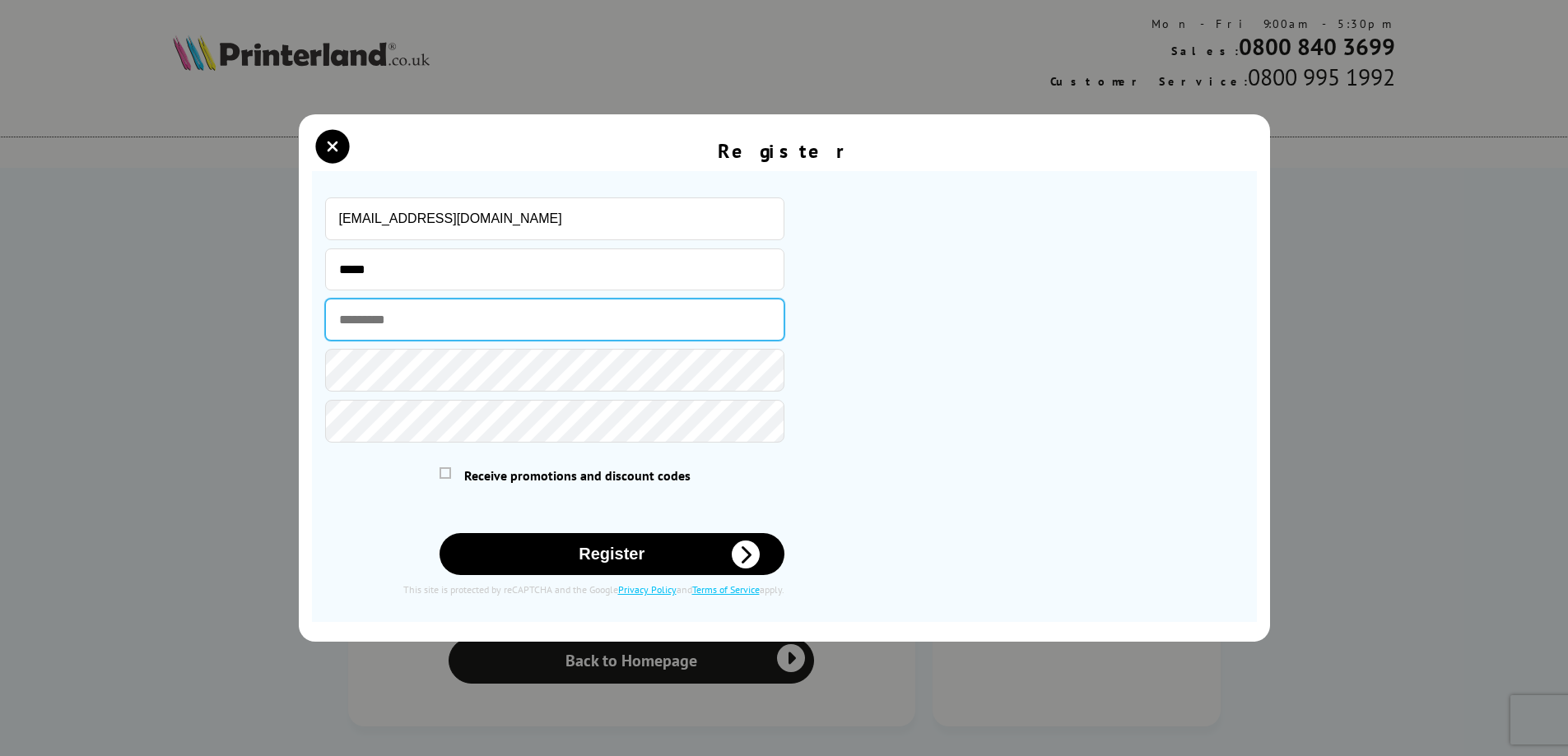
type input "*********"
click at [456, 393] on div "[EMAIL_ADDRESS][DOMAIN_NAME] ***** ********* Receive promotions and discount co…" at bounding box center [555, 349] width 459 height 303
click at [540, 556] on button "Register" at bounding box center [612, 555] width 345 height 42
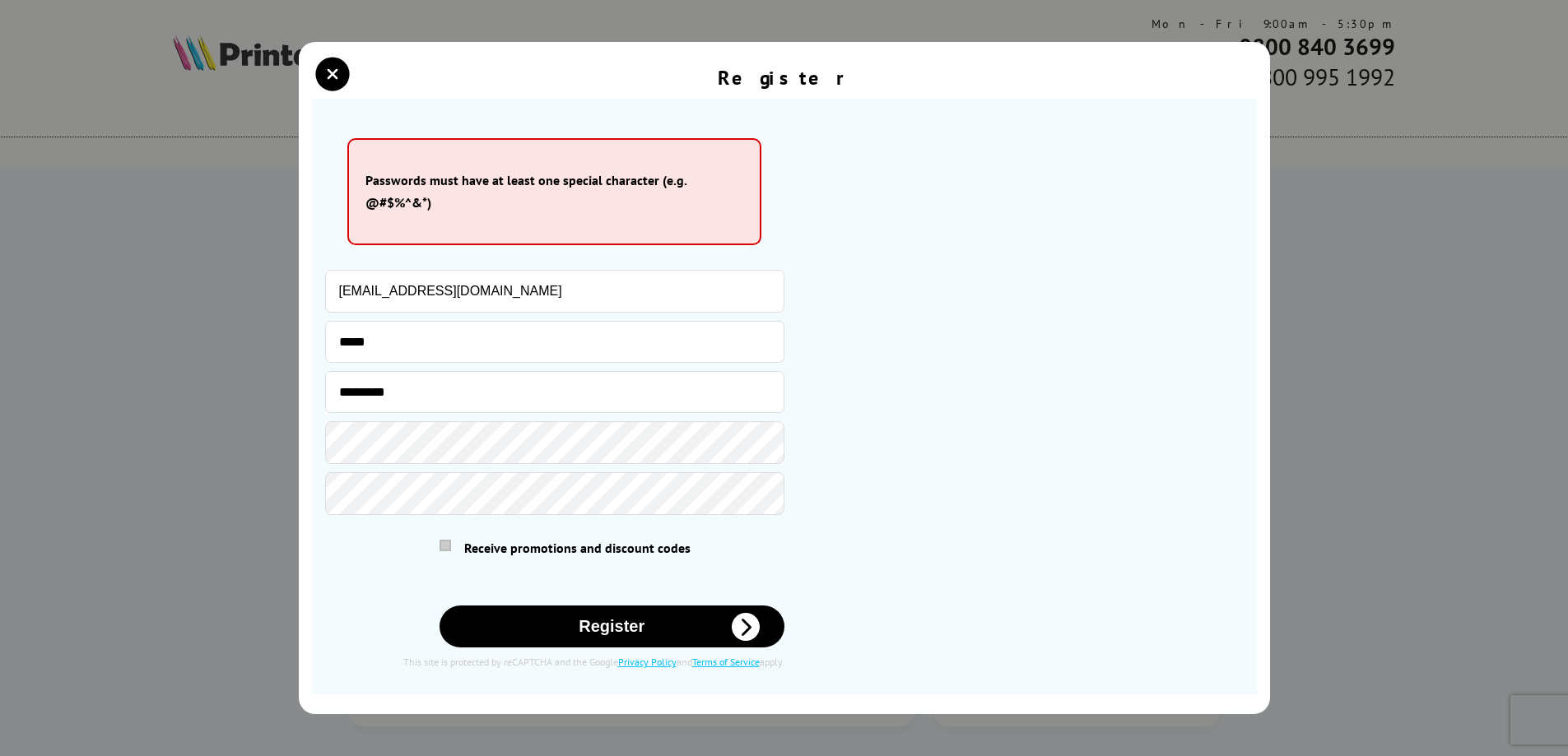
click at [446, 547] on span at bounding box center [446, 546] width 12 height 12
click at [443, 542] on input "checkbox" at bounding box center [443, 542] width 0 height 0
click at [268, 450] on div "Register Please correct the following errors with your submission:" at bounding box center [784, 378] width 1568 height 756
click at [585, 618] on button "Register" at bounding box center [612, 626] width 345 height 42
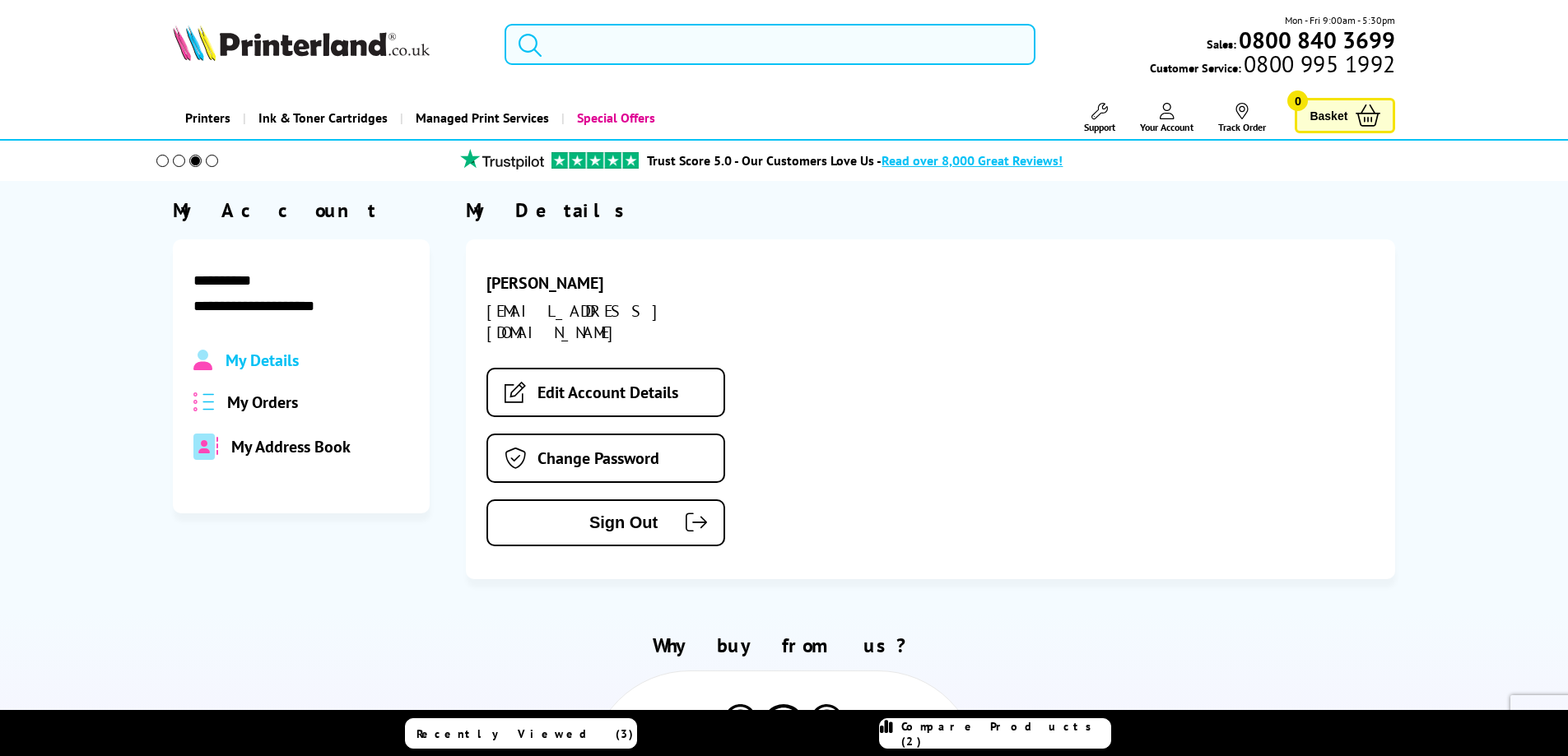
click at [272, 409] on span "My Orders" at bounding box center [263, 402] width 71 height 21
